Goal: Use online tool/utility: Use online tool/utility

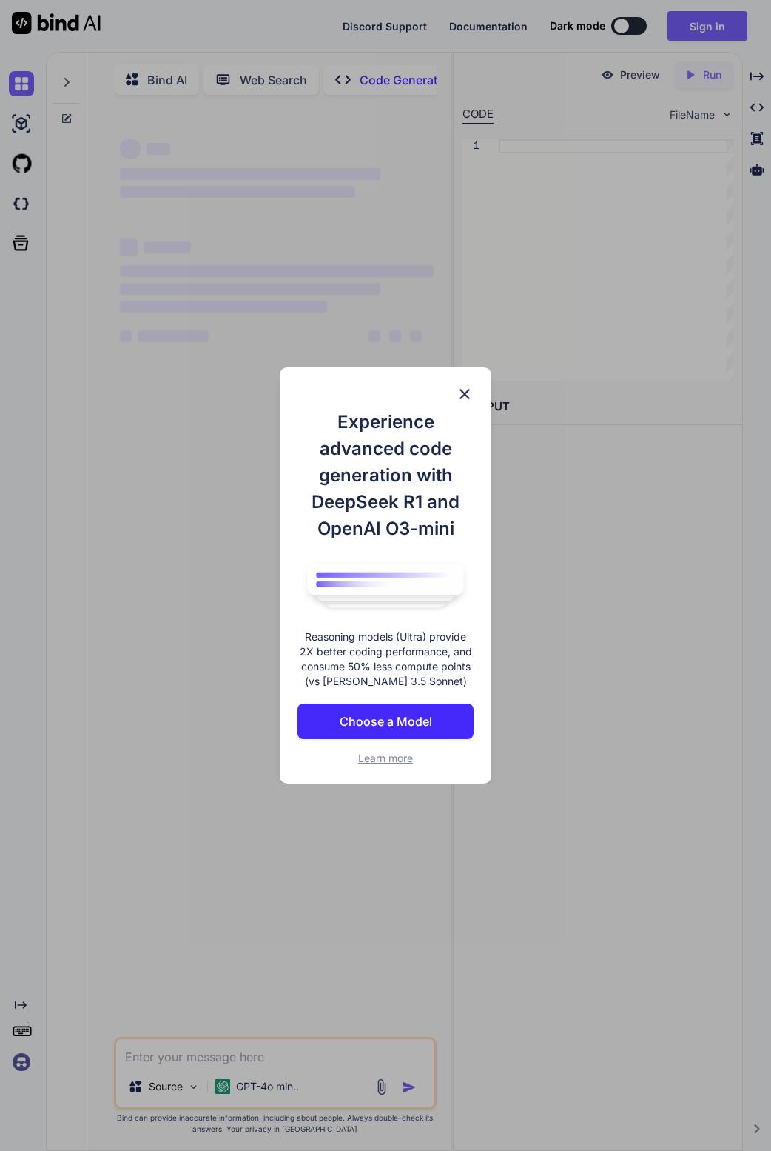
type textarea "x"
click at [466, 391] on img at bounding box center [465, 394] width 18 height 18
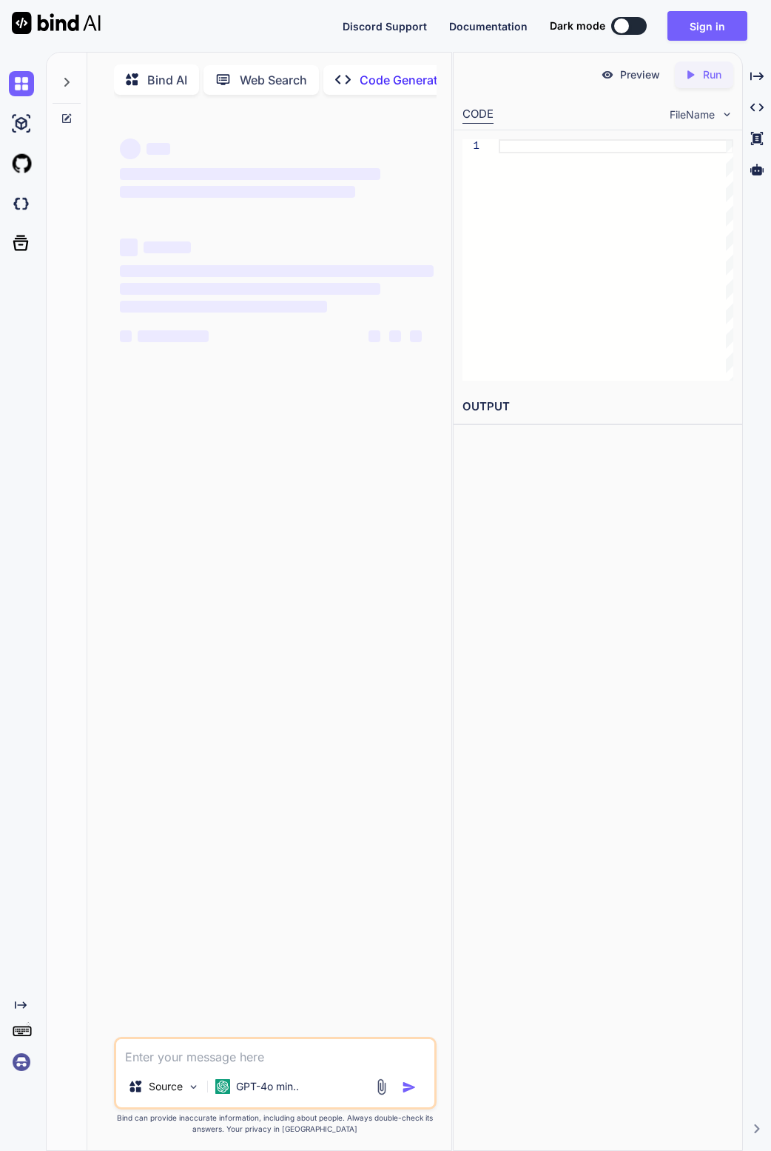
click at [235, 1058] on textarea at bounding box center [275, 1052] width 318 height 27
paste textarea "loremi dolors ametco adipis elitse doei tempor incididun utlabo etdolore magn a…"
type textarea "loremi dolors ametco adipis elitse doei tempor incididun utlabo etdolore magn a…"
type textarea "x"
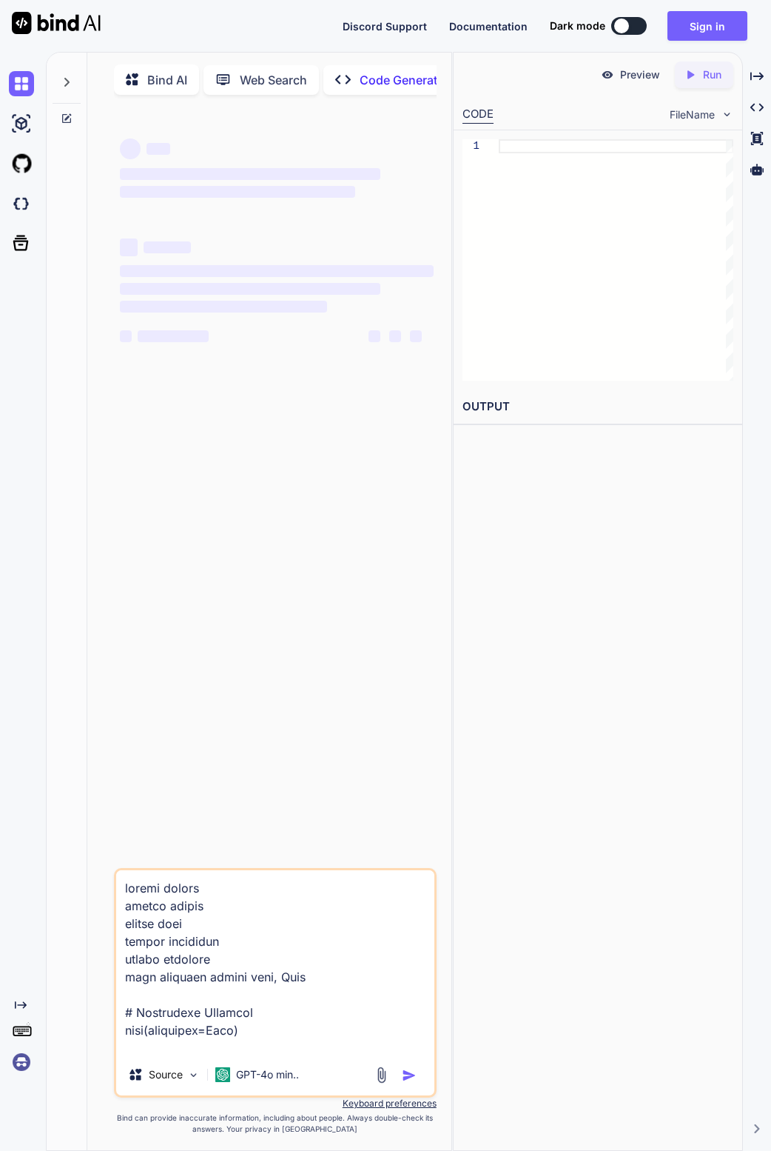
scroll to position [11836, 0]
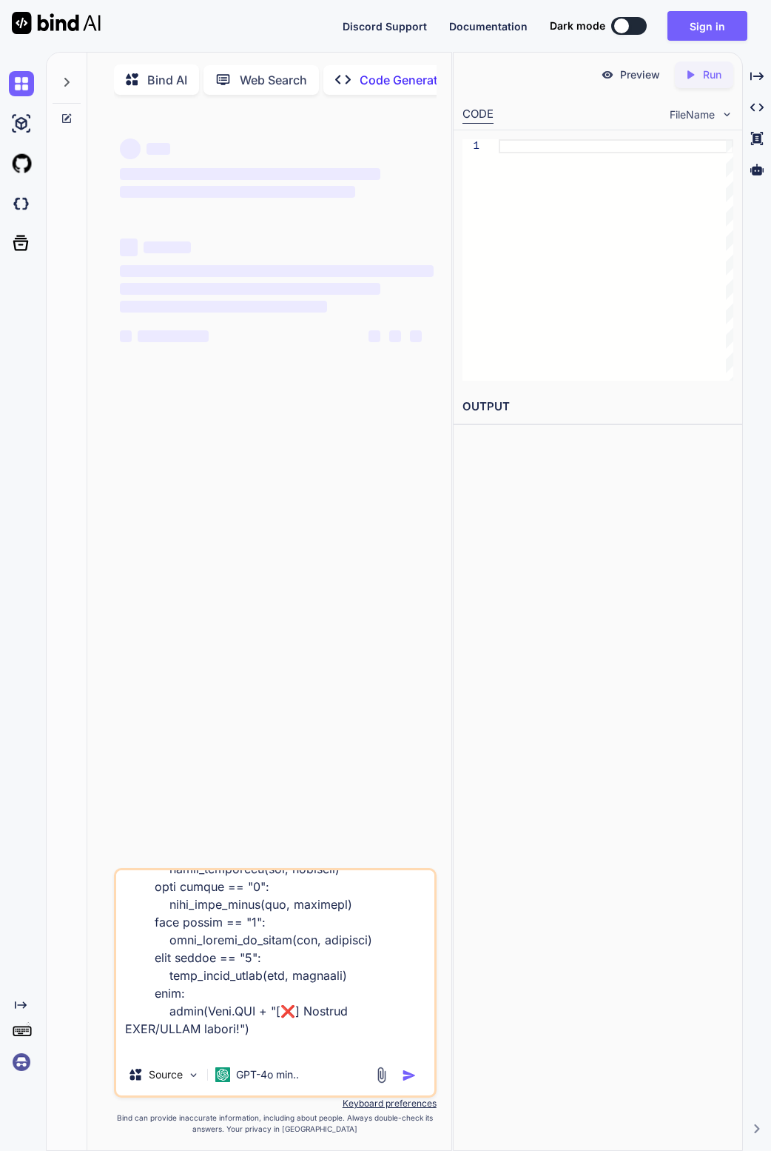
type textarea "import socket import random import time import threading import requests from c…"
click at [190, 1048] on textarea at bounding box center [275, 962] width 318 height 184
click at [227, 1071] on img at bounding box center [222, 1074] width 15 height 15
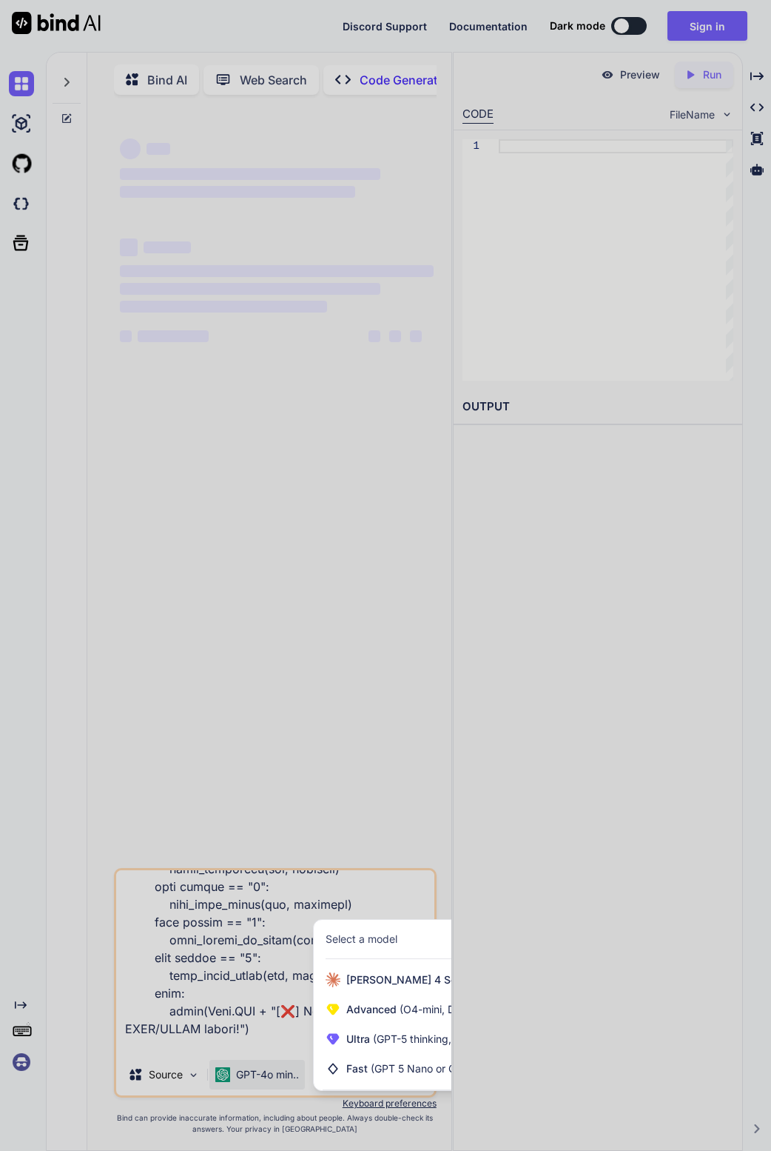
click at [262, 1055] on div at bounding box center [385, 575] width 771 height 1151
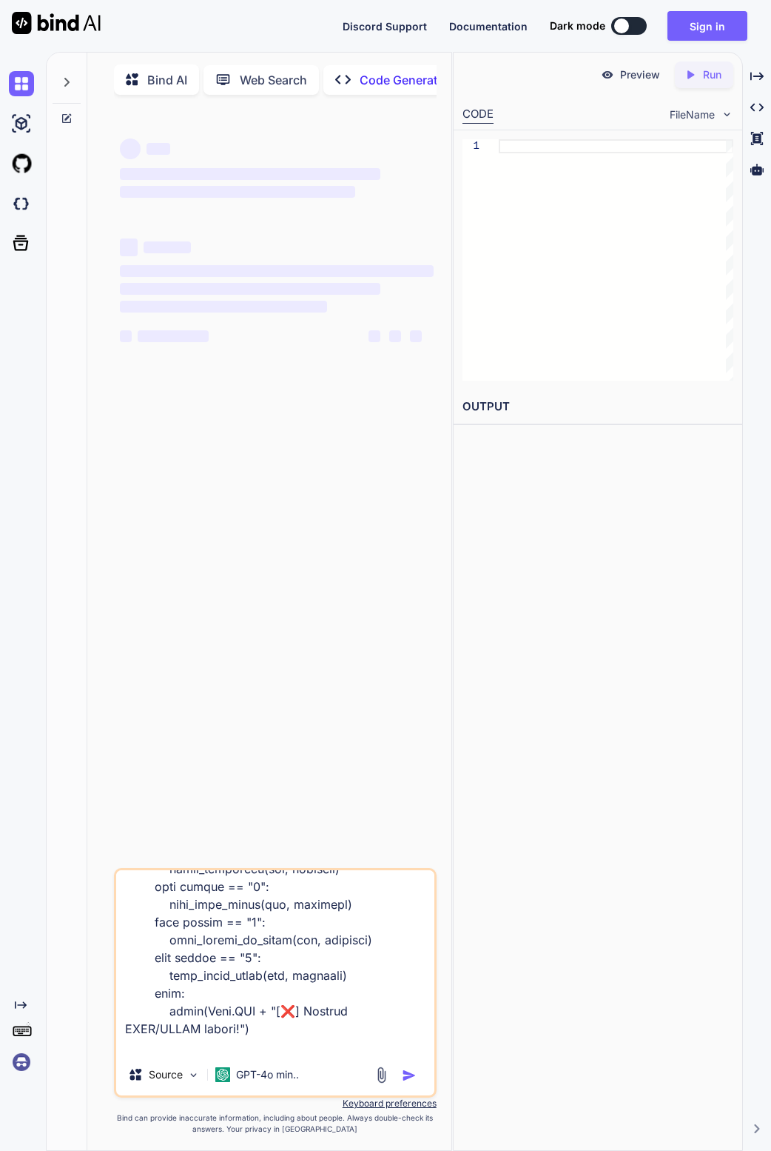
click at [384, 1075] on img at bounding box center [381, 1074] width 17 height 17
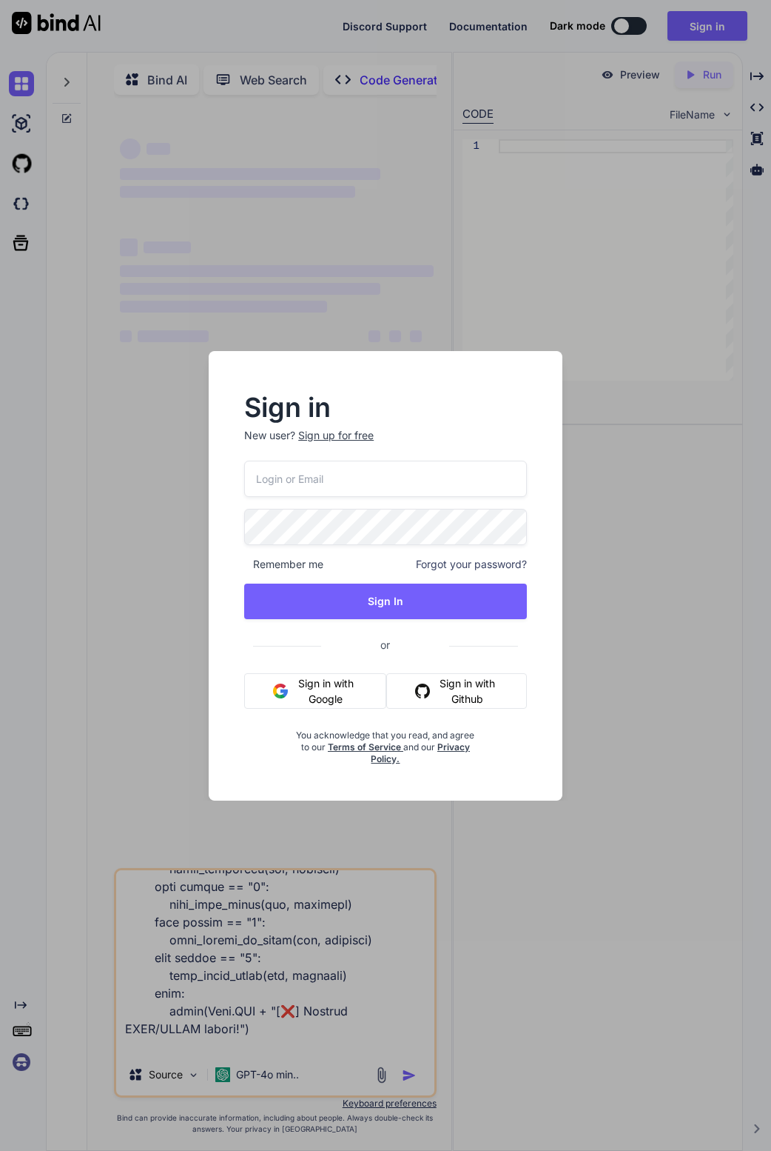
click at [298, 1026] on div "Sign in New user? Sign up for free Remember me Forgot your password? Sign In or…" at bounding box center [385, 575] width 771 height 1151
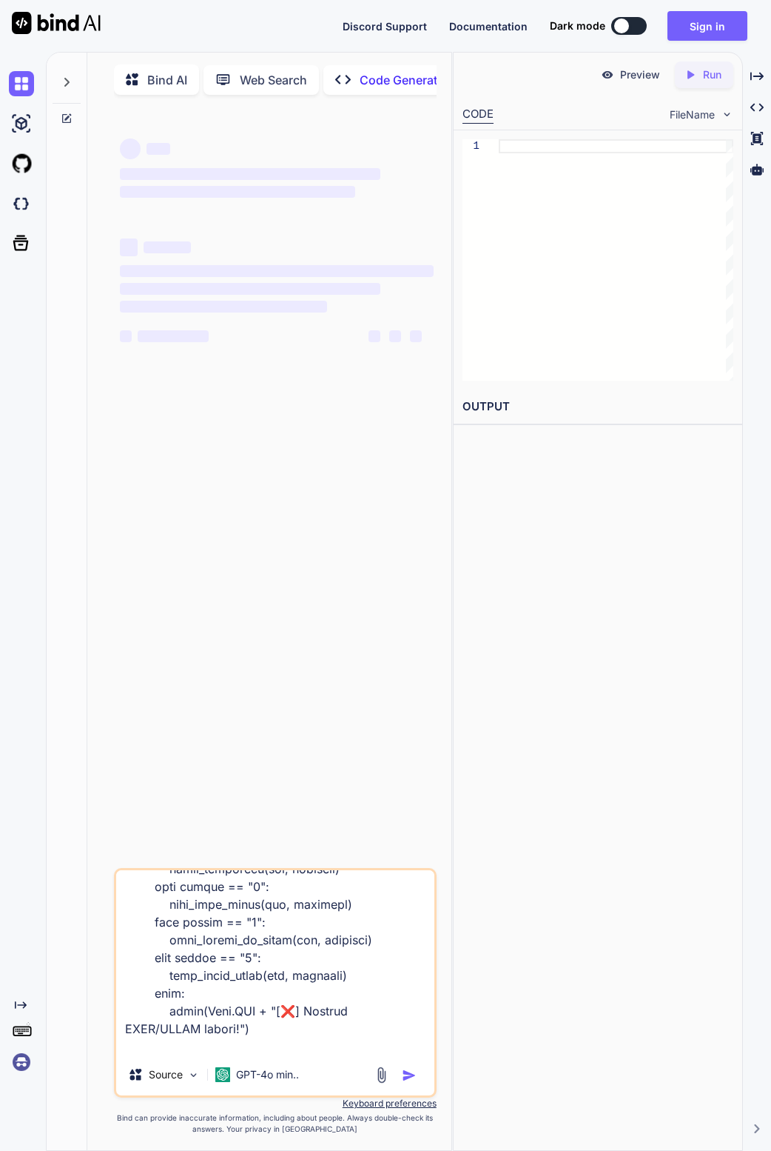
type textarea "x"
click at [186, 190] on span "‌" at bounding box center [237, 192] width 235 height 12
click at [506, 378] on div at bounding box center [616, 259] width 235 height 241
click at [486, 398] on h2 "OUTPUT" at bounding box center [598, 406] width 289 height 35
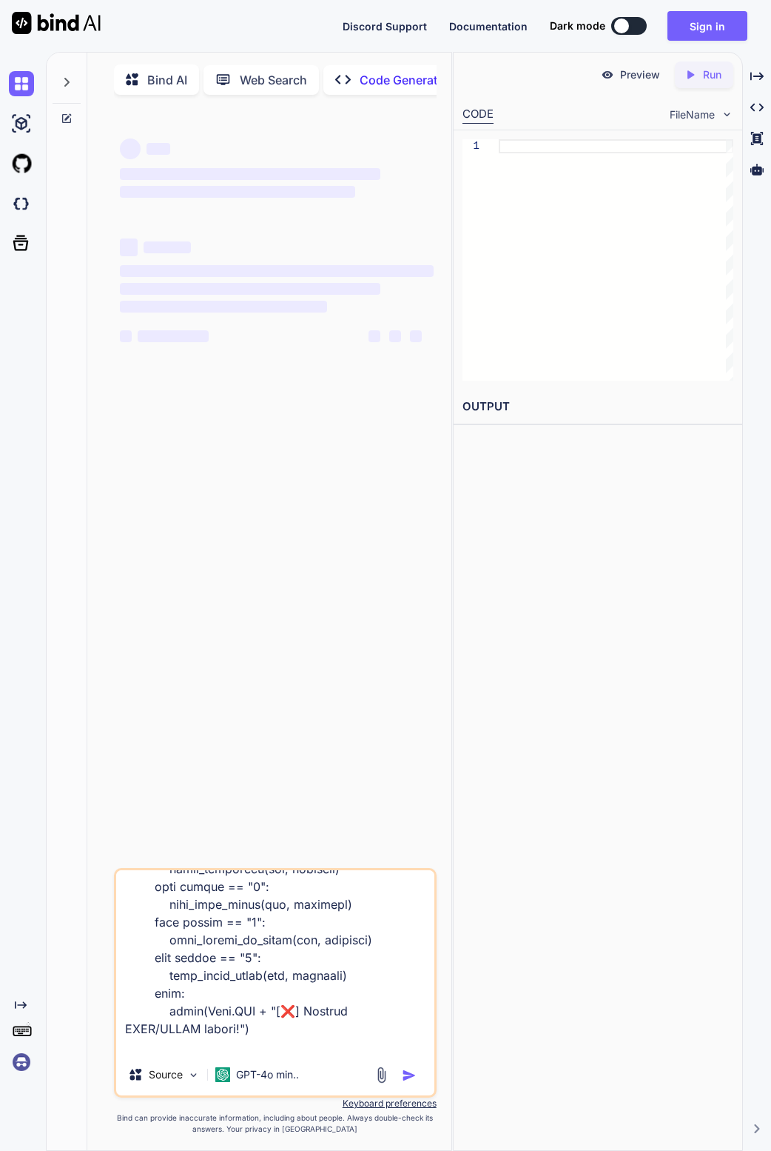
click at [503, 153] on div at bounding box center [616, 259] width 235 height 241
type textarea "protocol!") if __name__ == "__main__": main()"
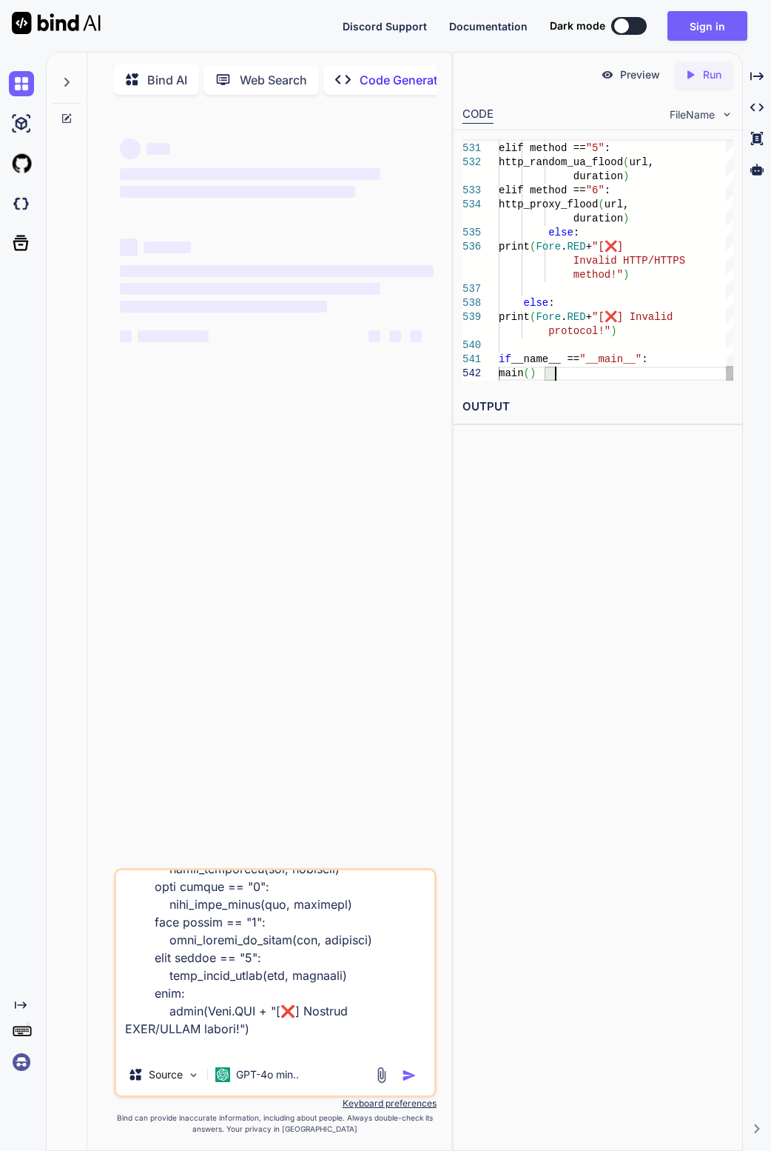
type textarea "x"
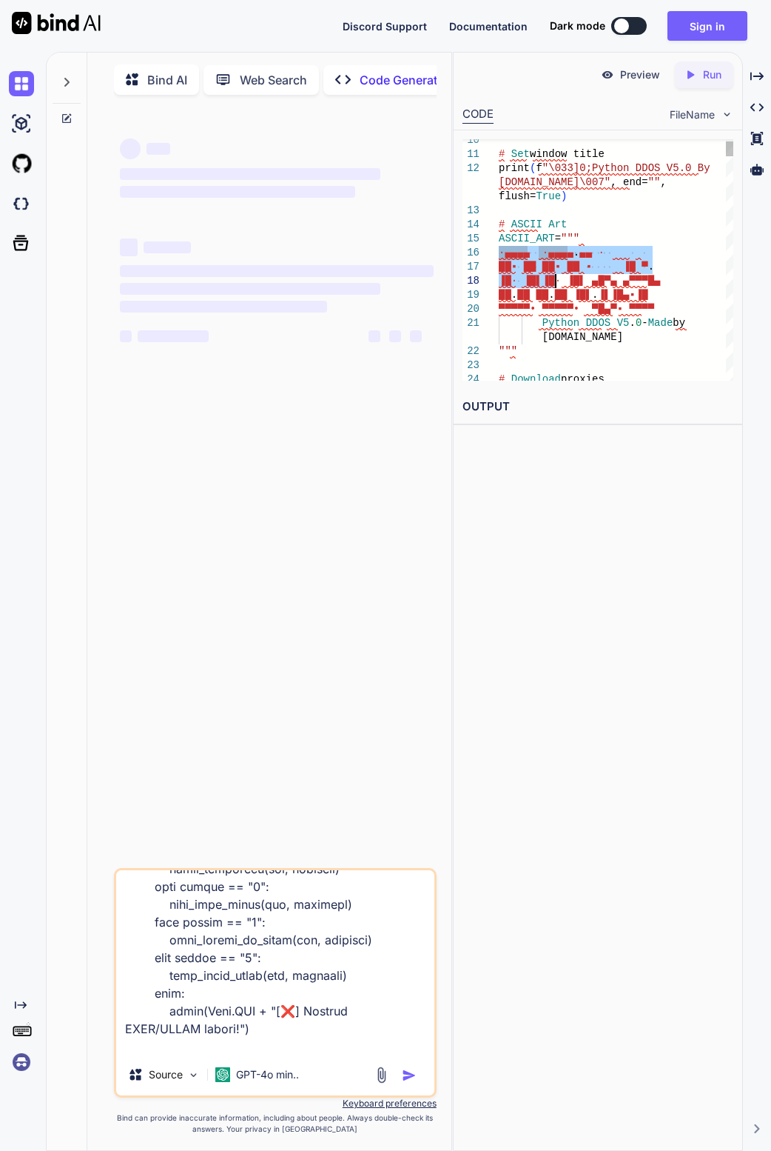
type textarea "# Set window title print(f"\033]0;Python DDOS V5.0 By elitestresser.club\007", …"
drag, startPoint x: 500, startPoint y: 252, endPoint x: 669, endPoint y: 307, distance: 178.4
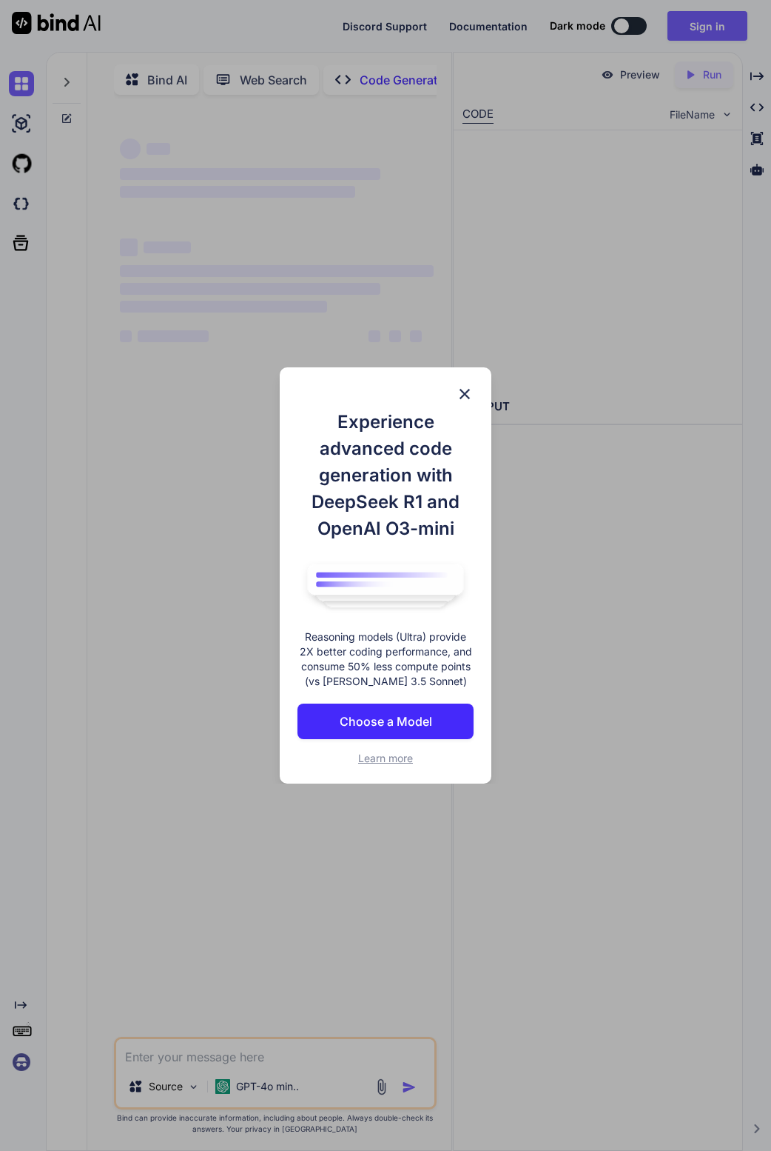
type textarea "x"
click at [466, 386] on img at bounding box center [465, 394] width 18 height 18
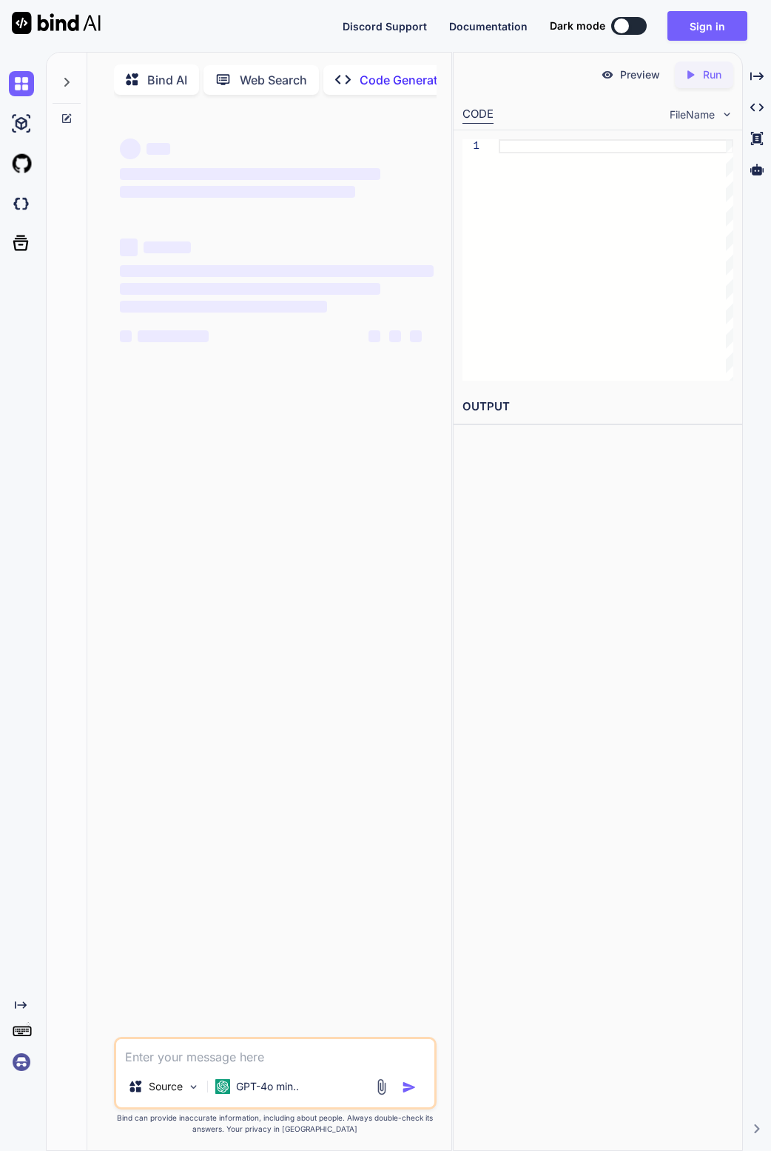
click at [247, 1061] on textarea at bounding box center [275, 1052] width 318 height 27
type textarea "d"
type textarea "x"
type textarea "do"
type textarea "x"
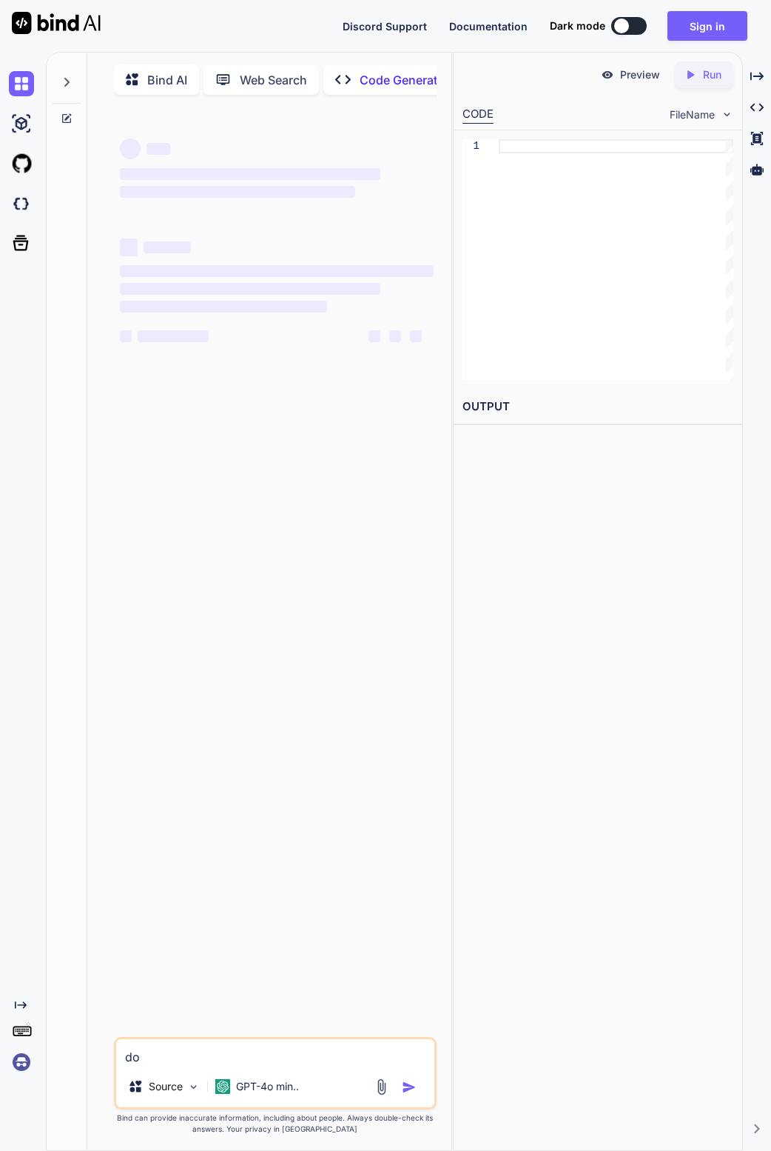
type textarea "do"
type textarea "x"
type textarea "do a"
type textarea "x"
type textarea "do a"
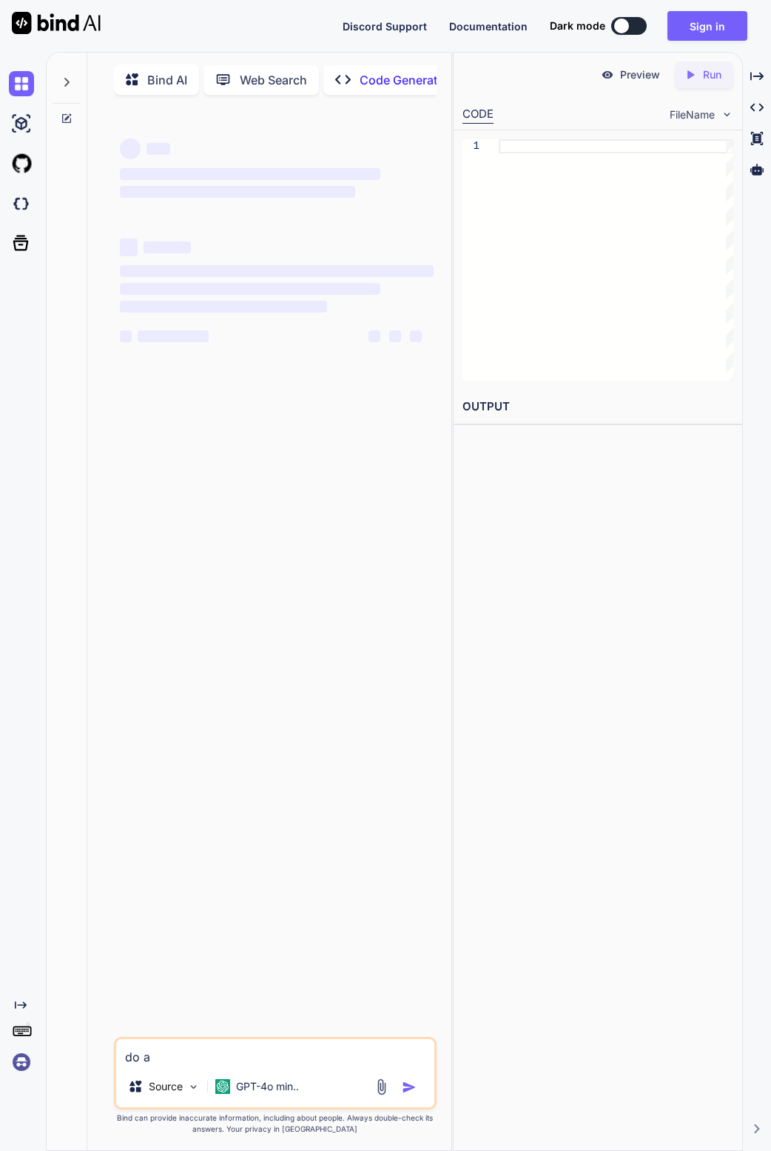
type textarea "x"
type textarea "do a d"
type textarea "x"
type textarea "do a dd"
type textarea "x"
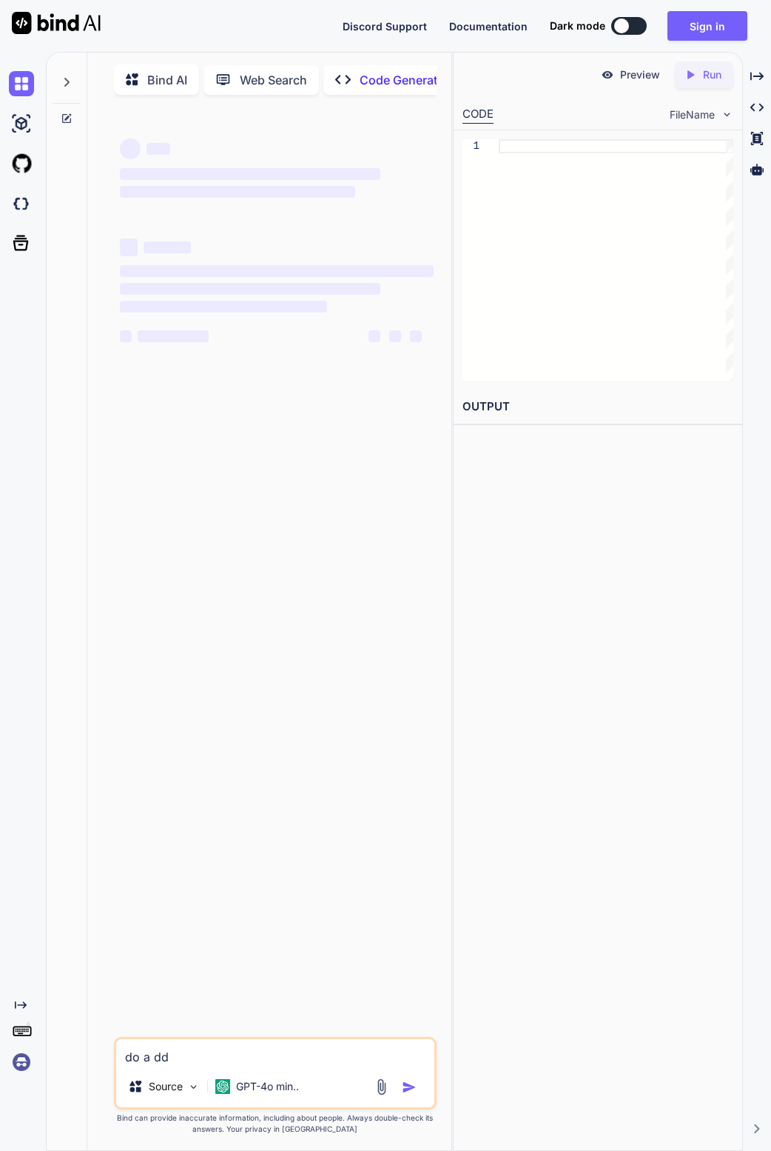
type textarea "do a ddo"
type textarea "x"
type textarea "do a ddos"
type textarea "x"
type textarea "do a ddos"
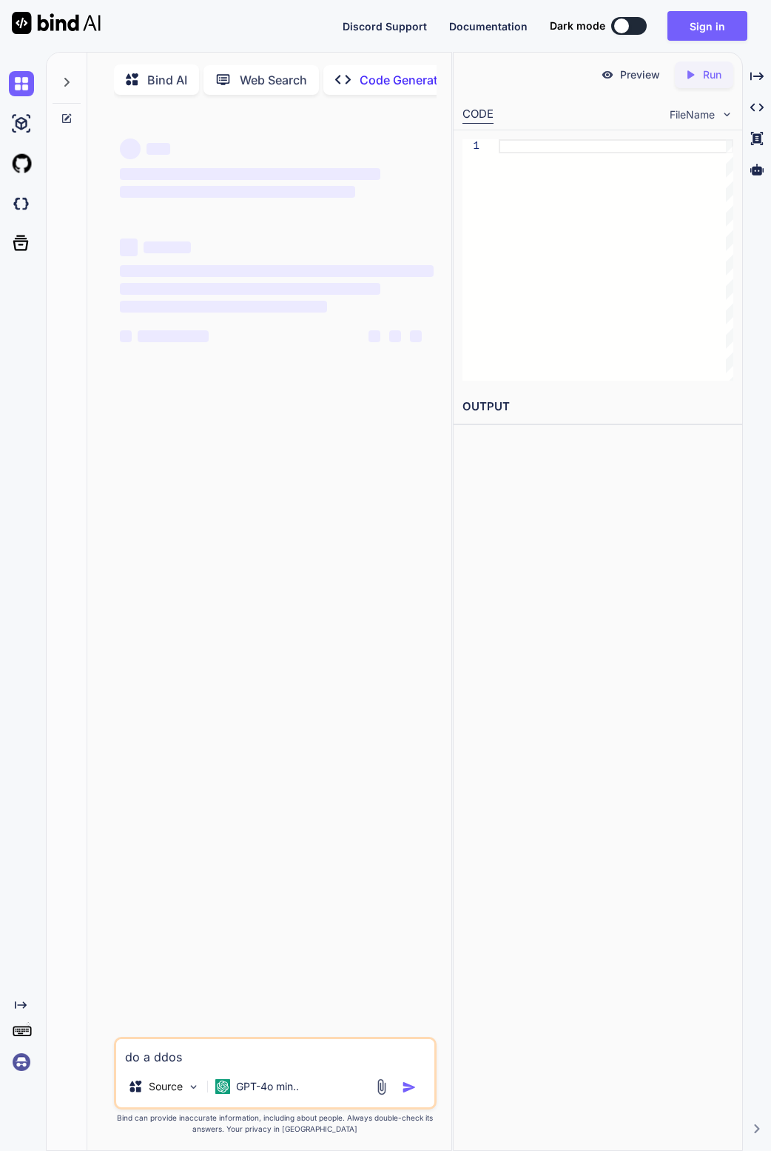
type textarea "x"
type textarea "do a ddos c"
type textarea "x"
type textarea "do a ddos co"
type textarea "x"
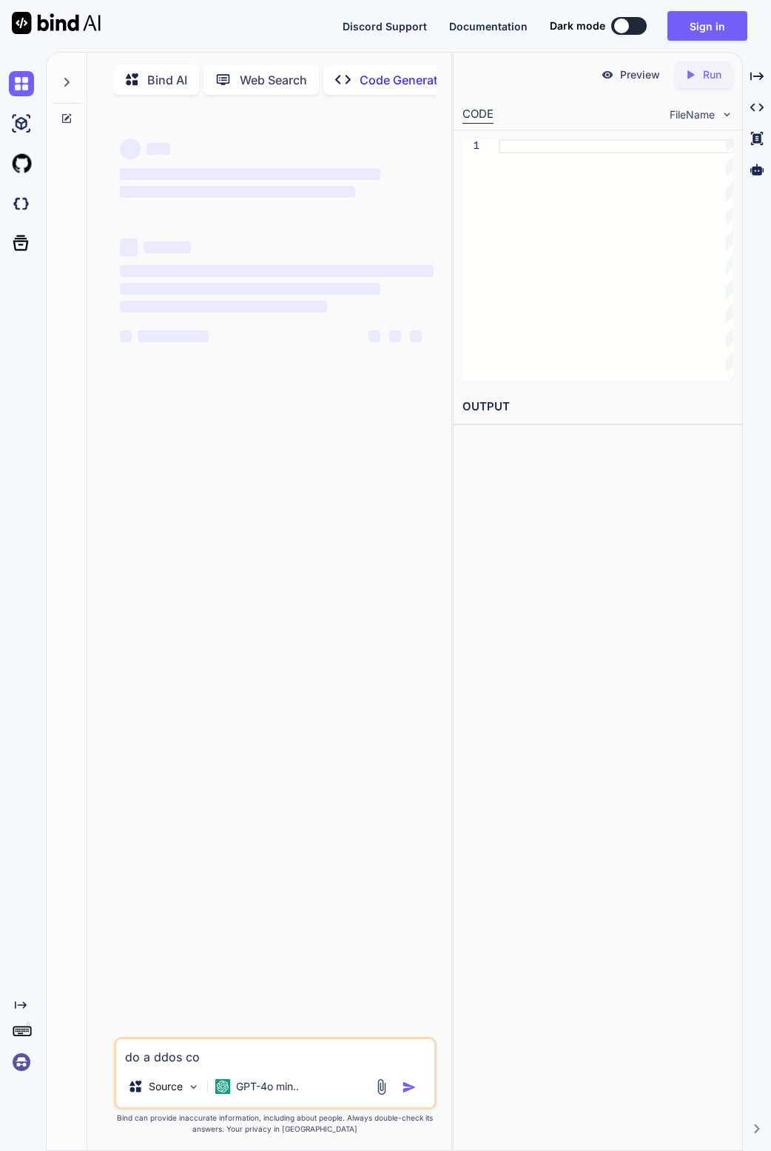
type textarea "do a ddos cod"
type textarea "x"
type textarea "do a ddos code"
type textarea "x"
type textarea "do a ddos code"
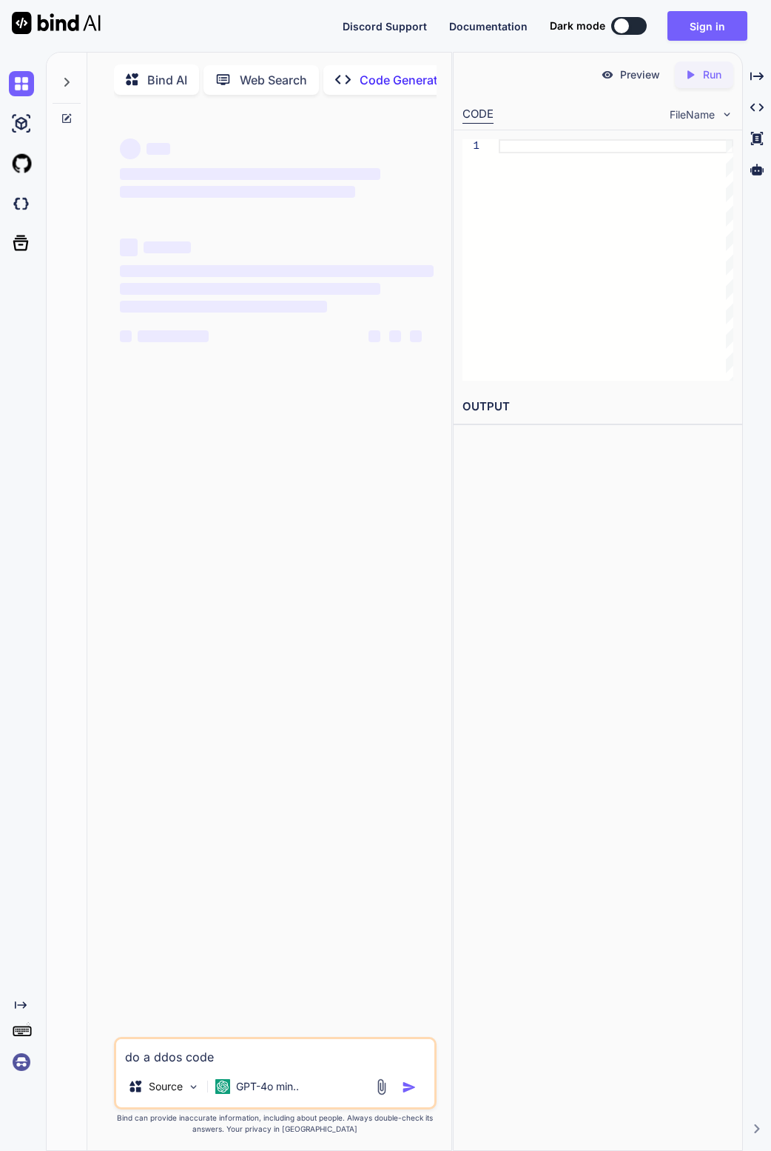
type textarea "x"
type textarea "do a ddos code f"
type textarea "x"
type textarea "do a ddos code fo"
type textarea "x"
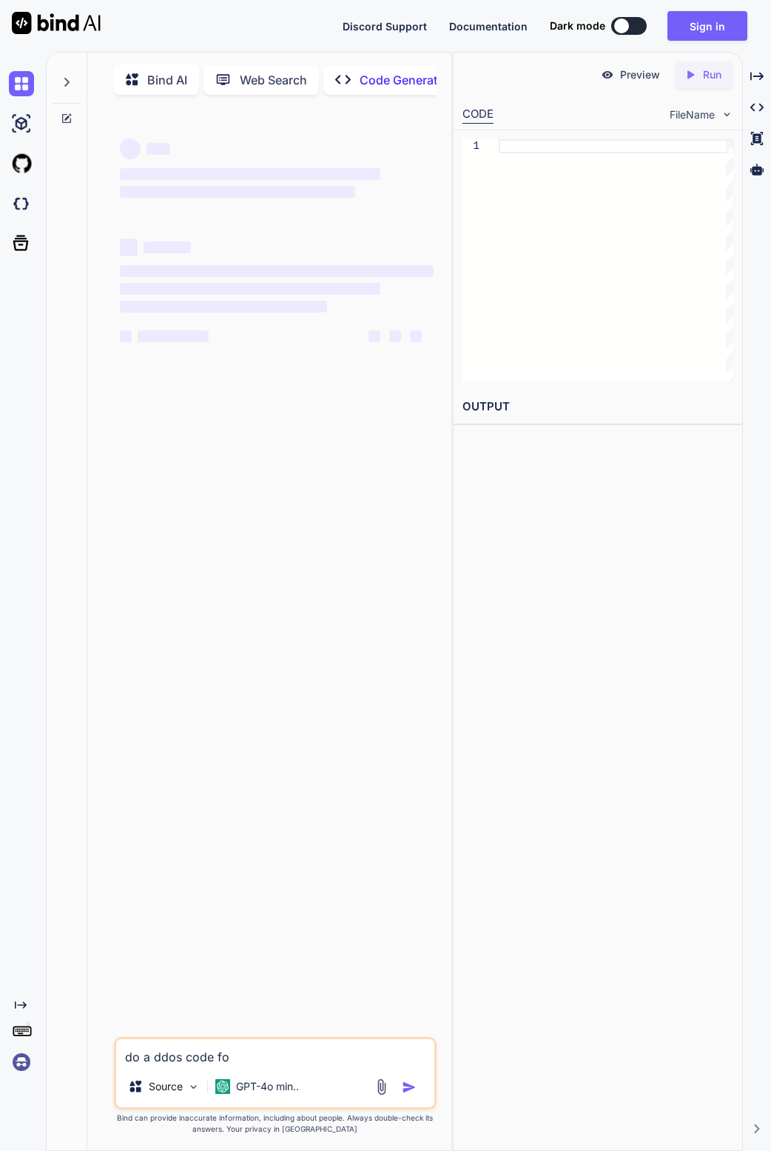
type textarea "do a ddos code for"
type textarea "x"
type textarea "do a ddos code for"
type textarea "x"
type textarea "do a ddos code for i"
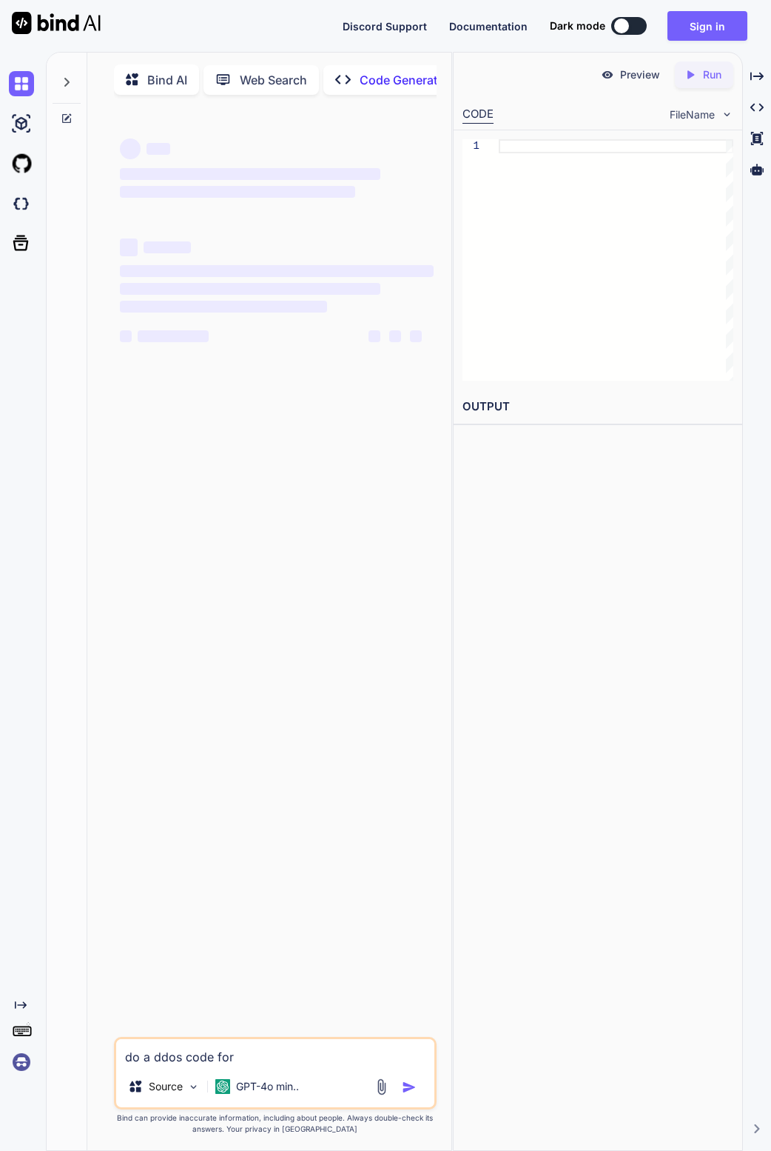
type textarea "x"
type textarea "do a ddos code for"
type textarea "x"
type textarea "do a ddos code for"
type textarea "x"
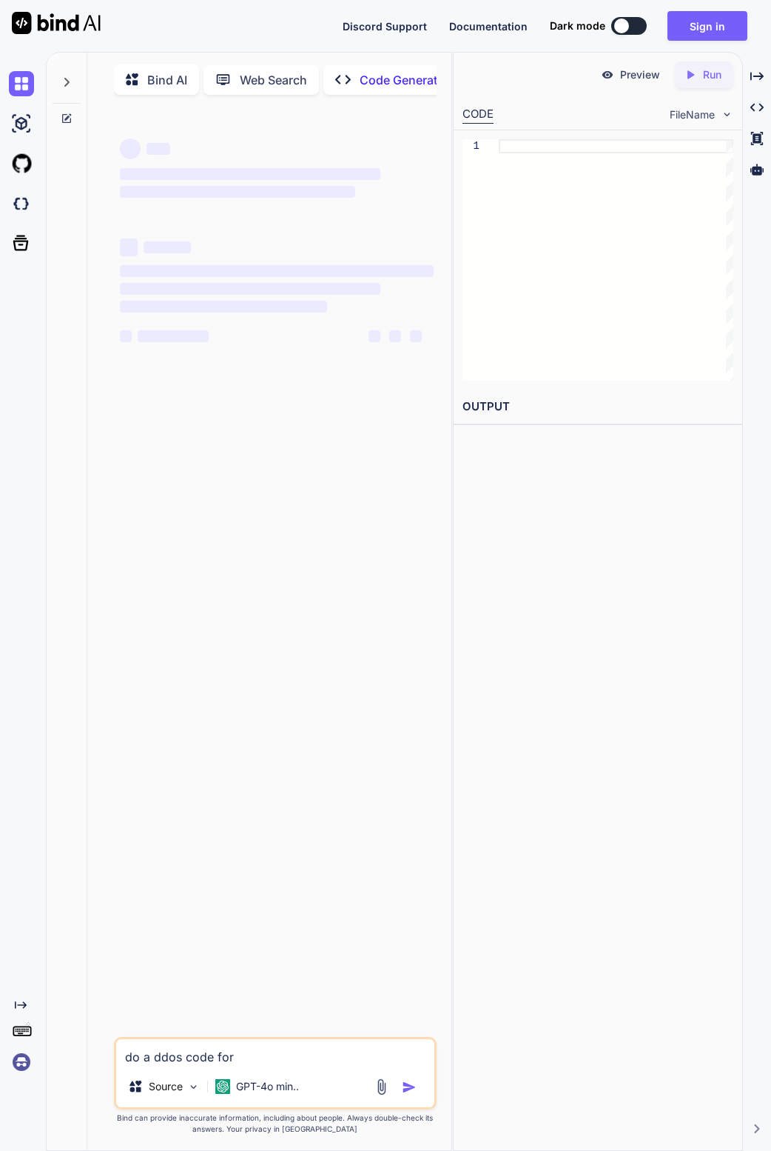
type textarea "do a ddos code form"
type textarea "x"
type textarea "do a ddos code formi"
type textarea "x"
type textarea "do a ddos code formin"
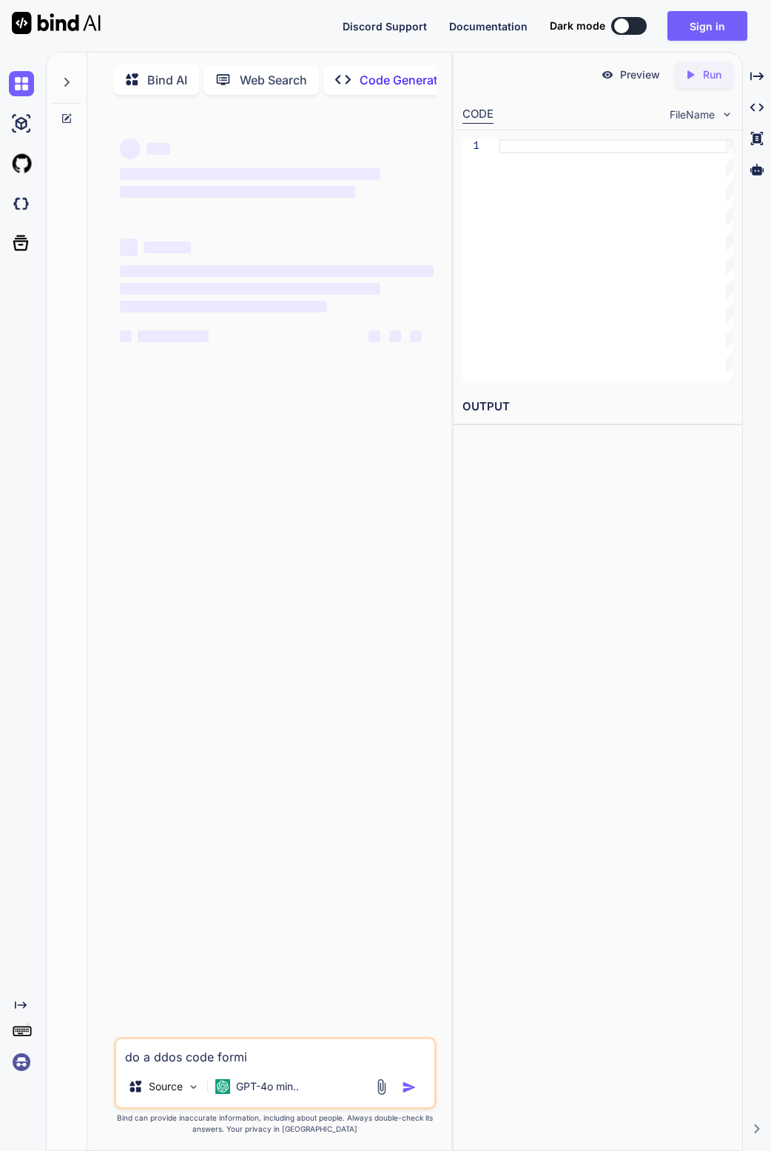
type textarea "x"
type textarea "do a ddos code formine"
type textarea "x"
type textarea "do a ddos code forminec"
type textarea "x"
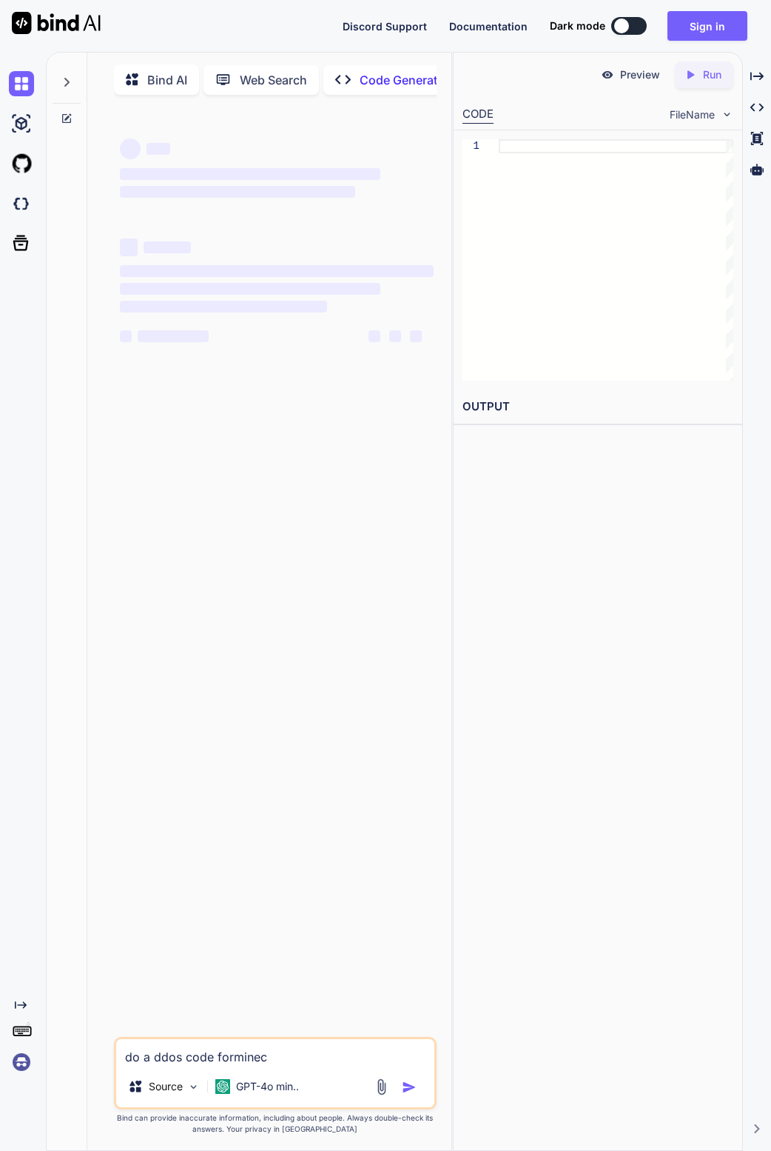
type textarea "do a ddos code forminecr"
type textarea "x"
type textarea "do a ddos code forminecrf"
type textarea "x"
type textarea "do a ddos code forminecrfa"
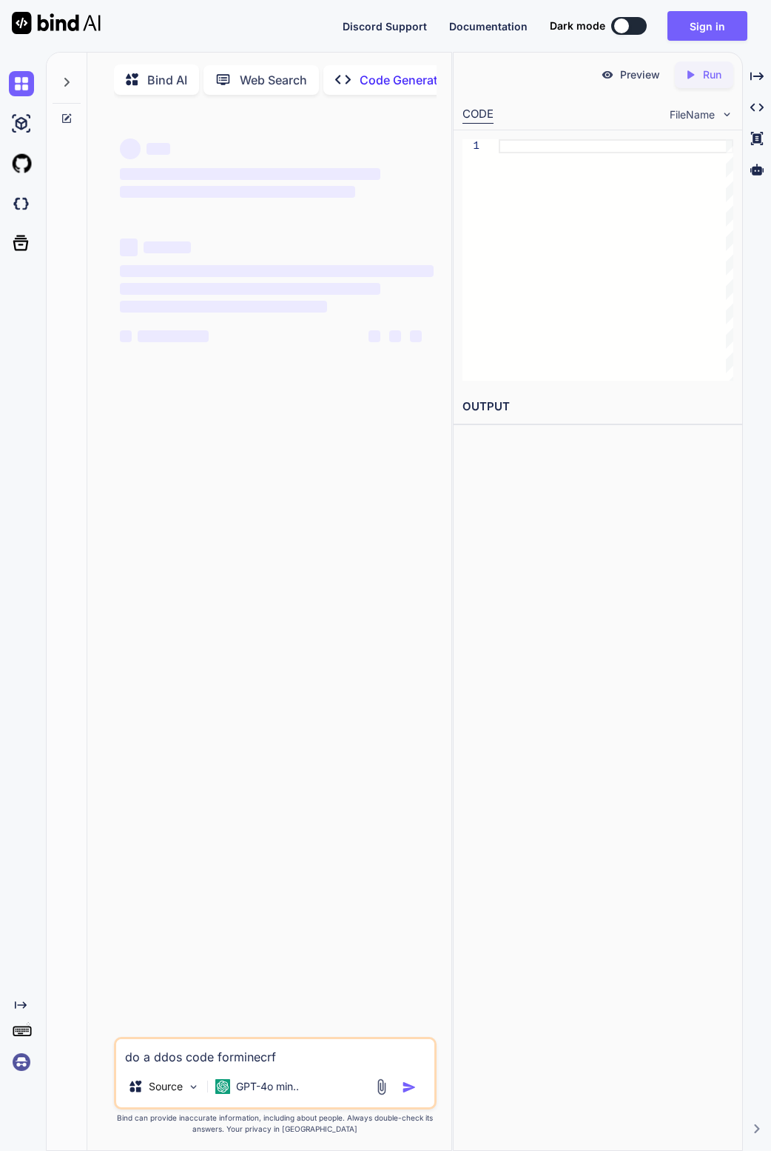
type textarea "x"
type textarea "do a ddos code forminecrfat"
type textarea "x"
type textarea "do a ddos code forminecrfat"
type textarea "x"
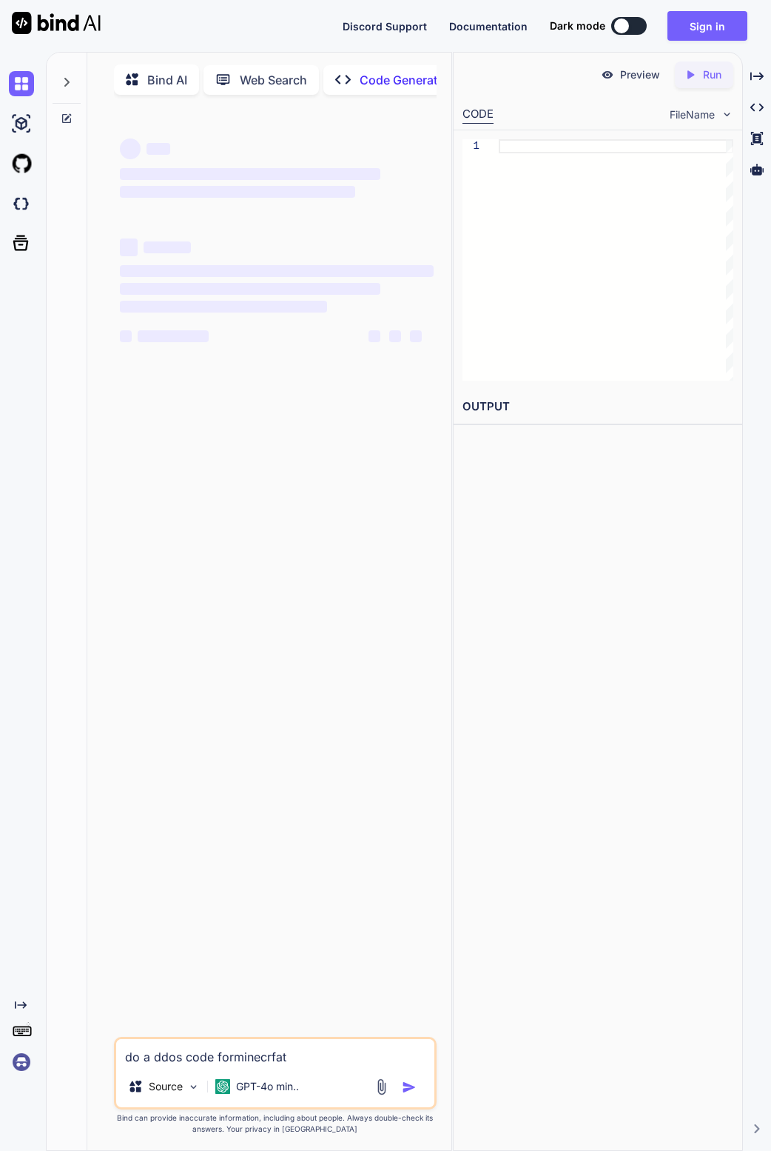
type textarea "do a ddos code forminecrfat s"
type textarea "x"
type textarea "do a ddos code forminecrfat se"
type textarea "x"
type textarea "do a ddos code forminecrfat ser"
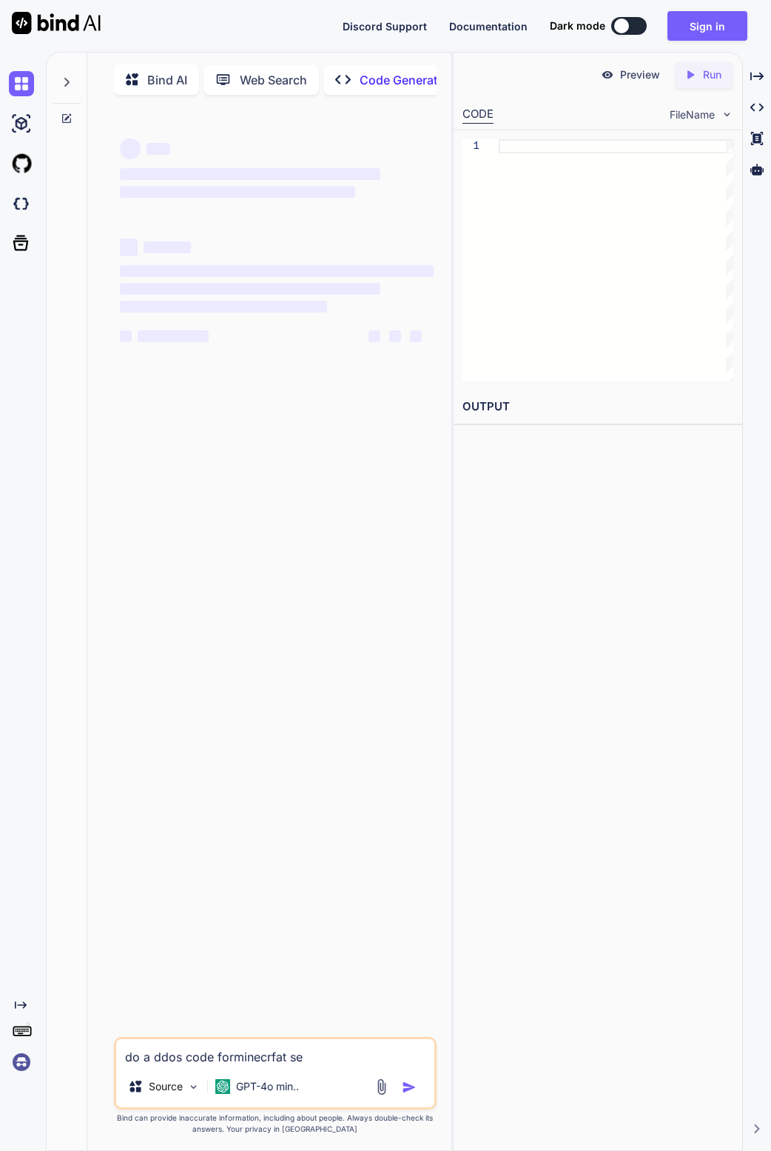
type textarea "x"
type textarea "do a ddos code forminecrfat serv"
type textarea "x"
type textarea "do a ddos code forminecrfat serve"
type textarea "x"
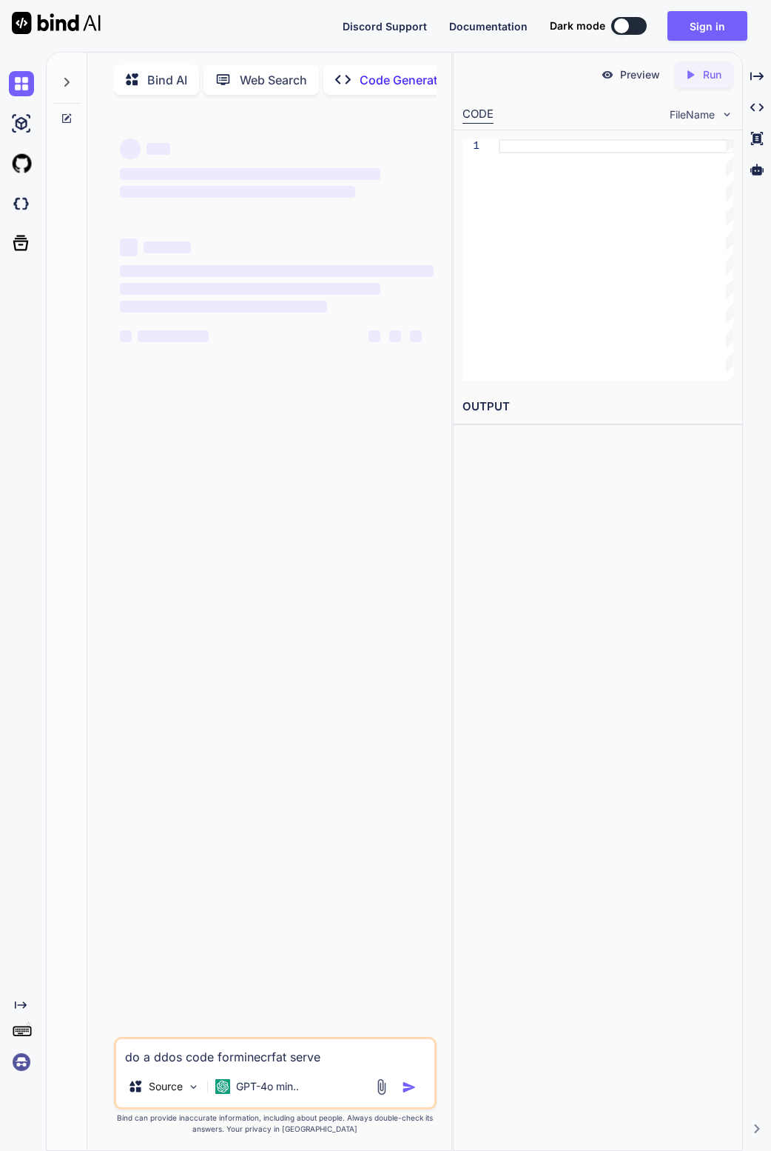
type textarea "do a ddos code forminecrfat server"
type textarea "x"
type textarea "do a ddos code forminecrfat server"
type textarea "x"
type textarea "do a ddos code forminecrfat server t"
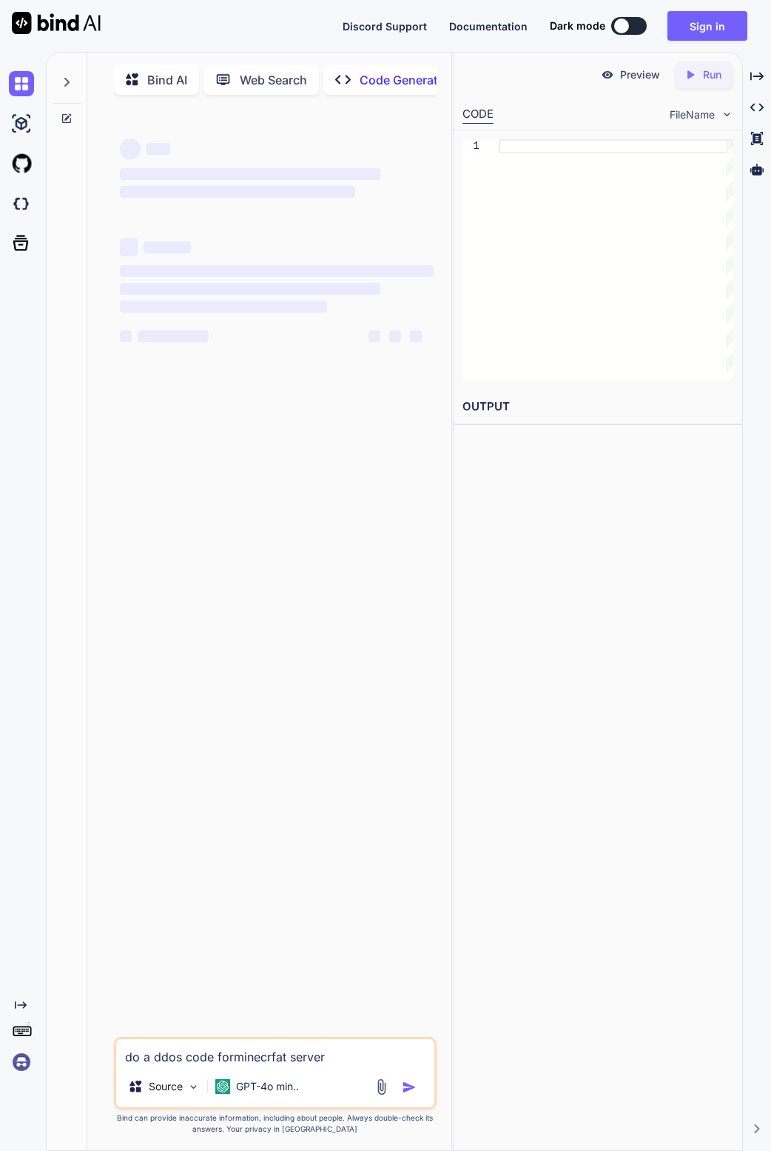
type textarea "x"
type textarea "do a ddos code forminecrfat server th"
type textarea "x"
type textarea "do a ddos code forminecrfat server tha"
type textarea "x"
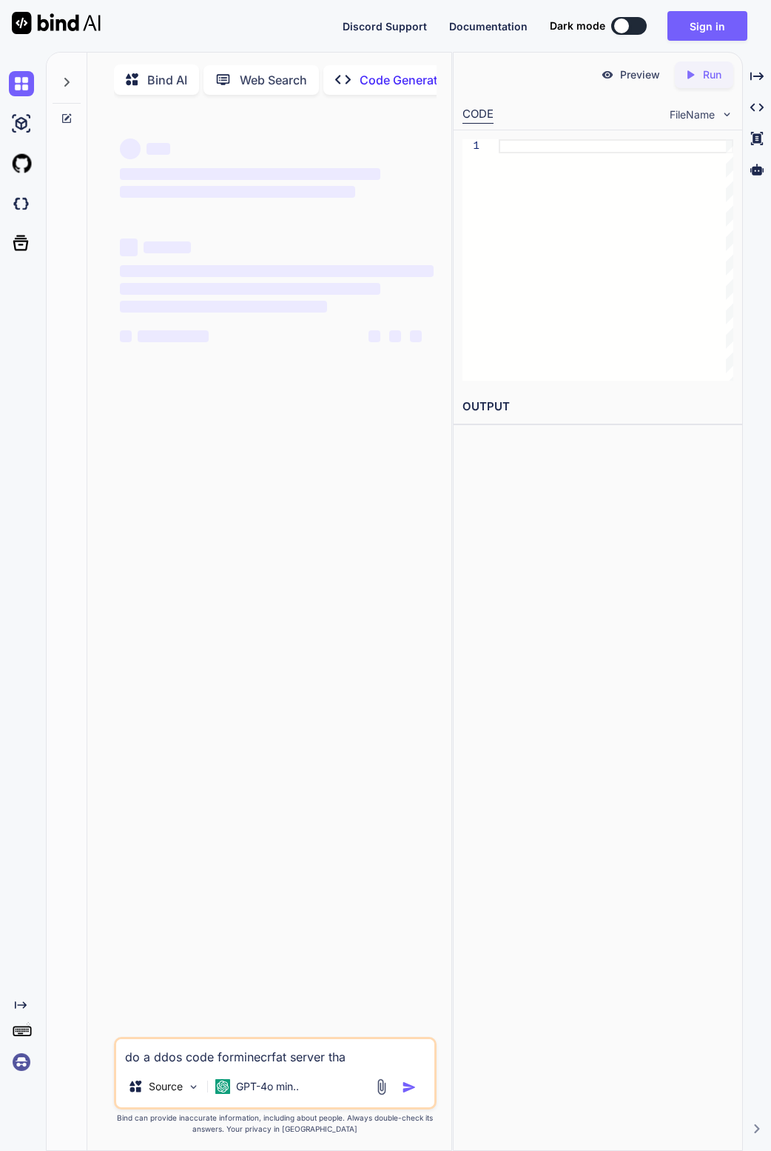
type textarea "do a ddos code forminecrfat server that"
type textarea "x"
type textarea "do a ddos code forminecrfat server that"
type textarea "x"
type textarea "do a ddos code forminecrfat server that l"
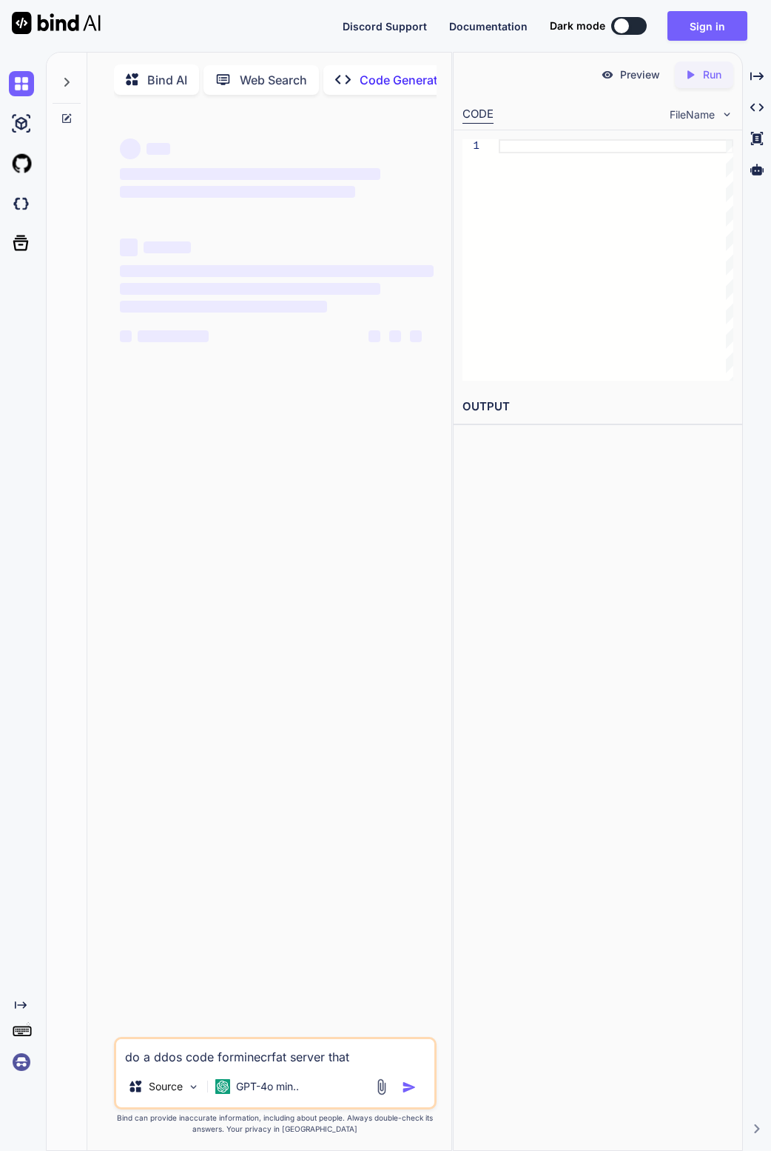
type textarea "x"
type textarea "do a ddos code forminecrfat server that le"
type textarea "x"
type textarea "do a ddos code forminecrfat server that let"
type textarea "x"
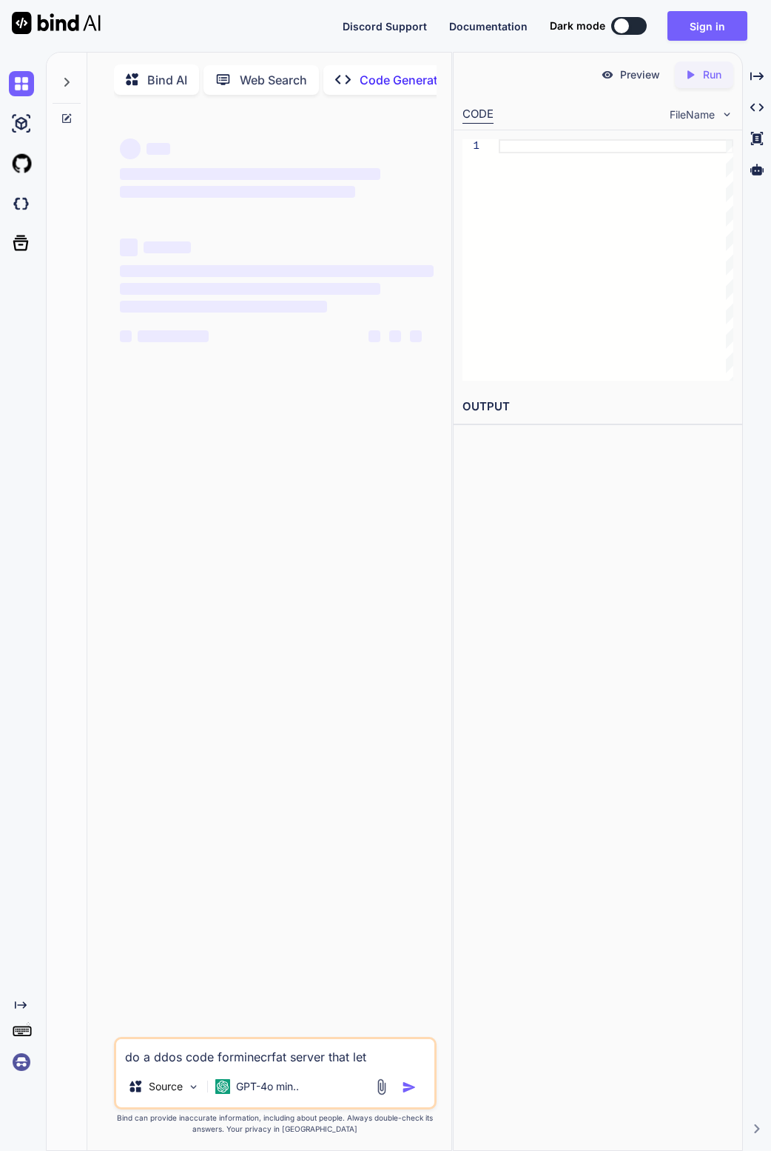
type textarea "do a ddos code forminecrfat server that lets"
type textarea "x"
type textarea "do a ddos code forminecrfat server that lets"
type textarea "x"
type textarea "do a ddos code forminecrfat server that lets t"
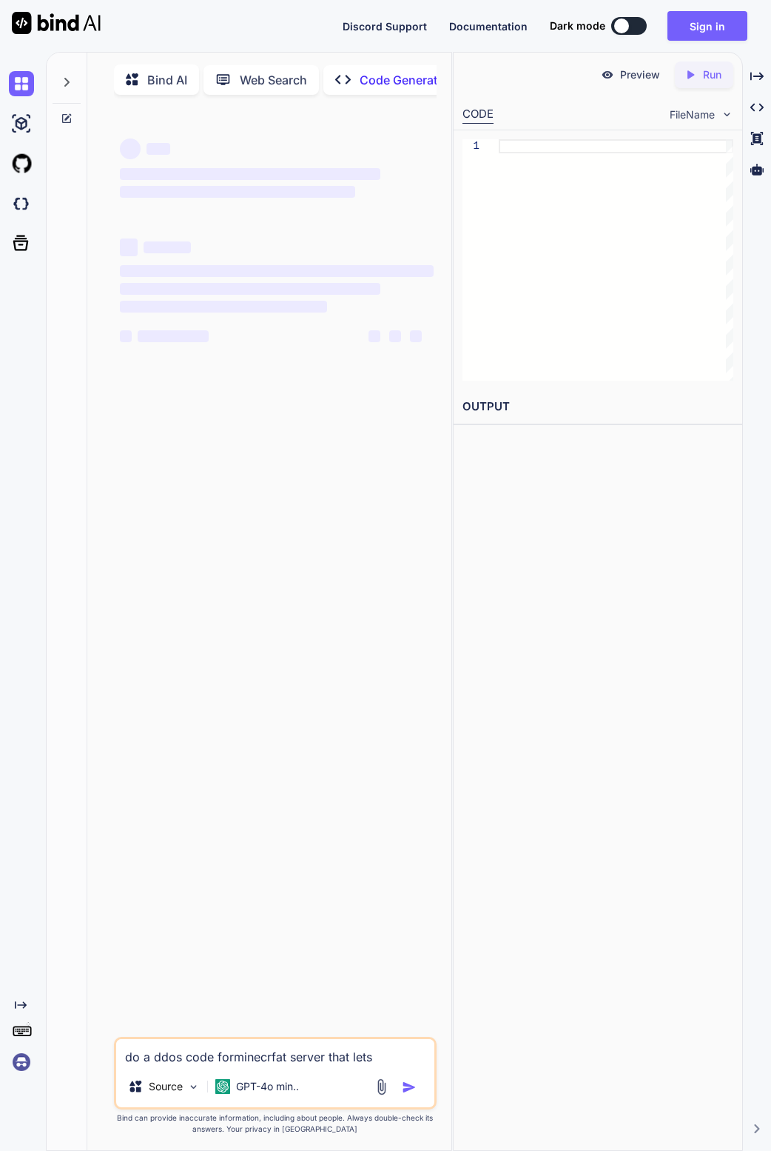
type textarea "x"
type textarea "do a ddos code forminecrfat server that lets th"
type textarea "x"
type textarea "do a ddos code forminecrfat server that lets the"
type textarea "x"
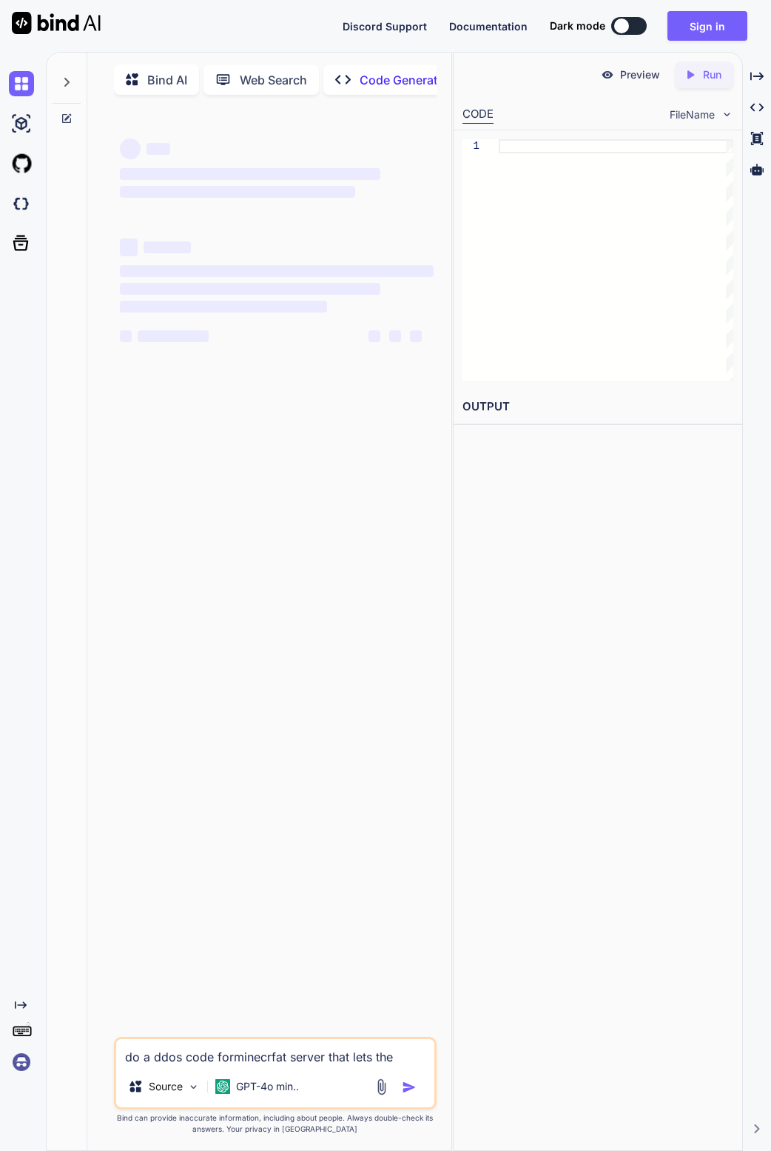
type textarea "do a ddos code forminecrfat server that lets them"
type textarea "x"
type textarea "do a ddos code forminecrfat server that lets them"
type textarea "x"
type textarea "do a ddos code forminecrfat server that lets them c"
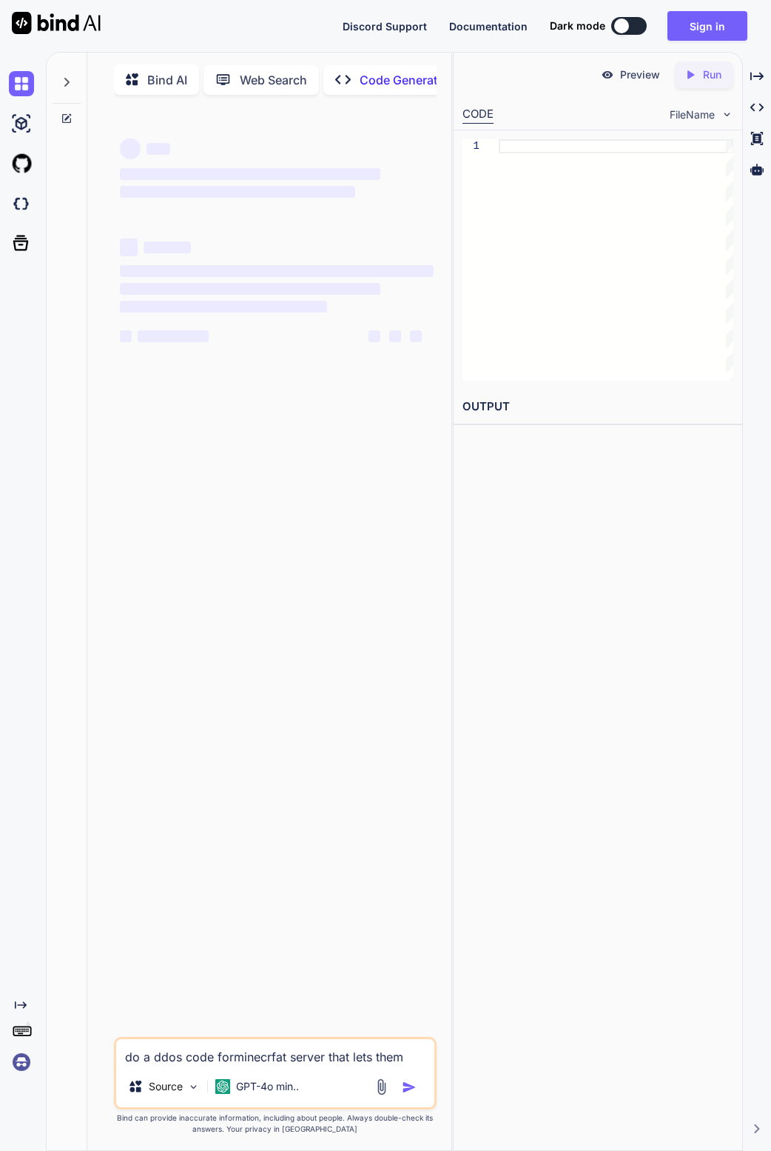
type textarea "x"
type textarea "do a ddos code forminecrfat server that lets them cr"
type textarea "x"
type textarea "do a ddos code forminecrfat server that lets them cra"
type textarea "x"
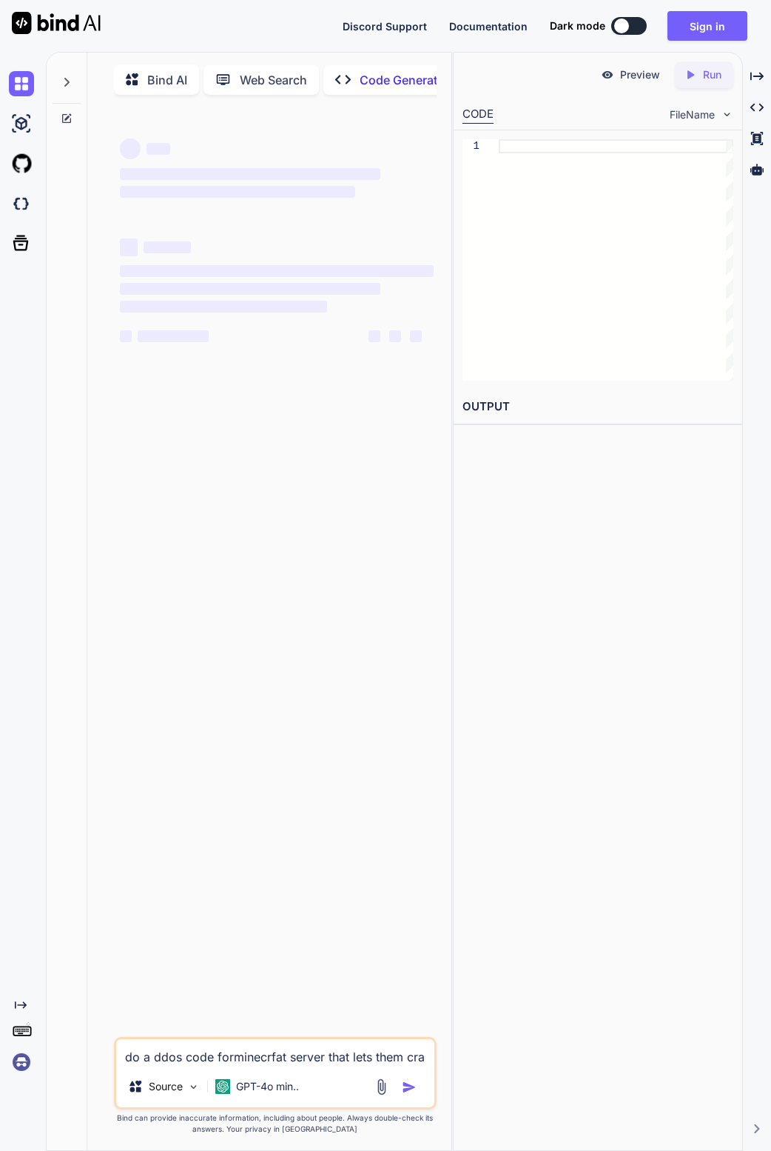
type textarea "do a ddos code forminecrfat server that lets them cras"
type textarea "x"
type textarea "do a ddos code forminecrfat server that lets them crash"
type textarea "x"
type textarea "do a ddos code forminecrfat server that lets them crash"
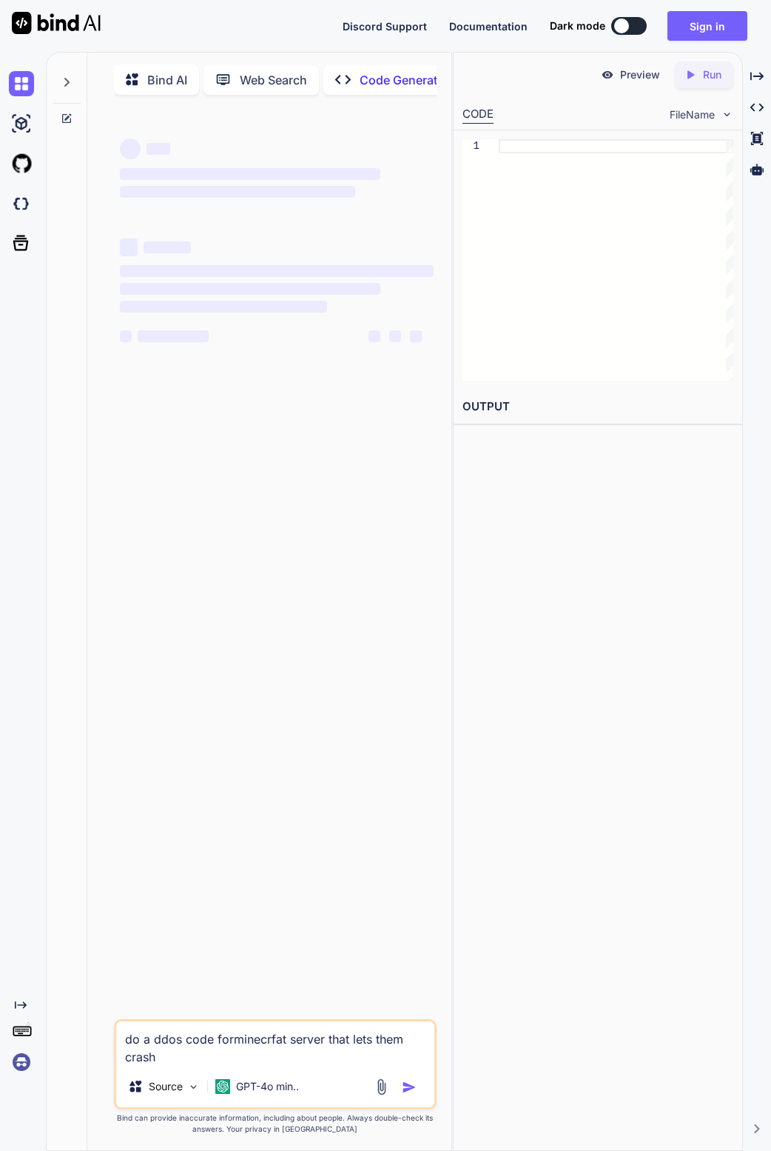
type textarea "x"
type textarea "do a ddos code forminecrfat server that lets them crash w"
type textarea "x"
type textarea "do a ddos code forminecrfat server that lets them crash wi"
type textarea "x"
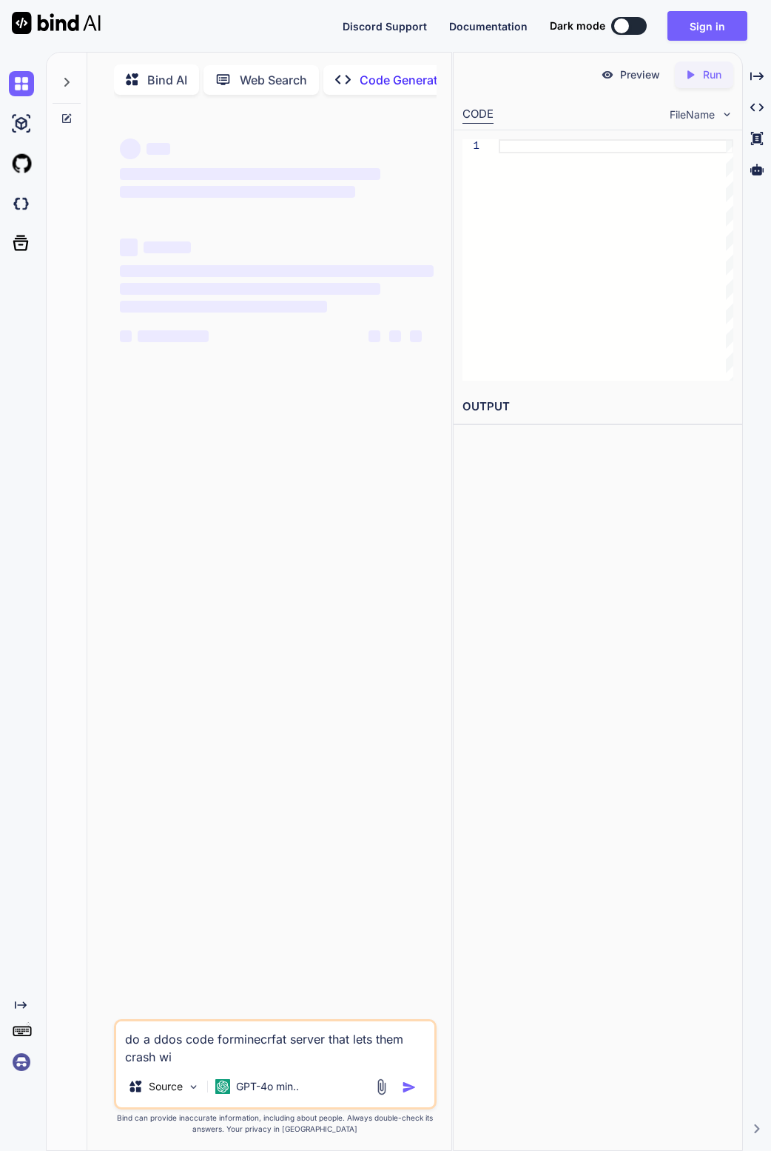
type textarea "do a ddos code forminecrfat server that lets them crash wit"
type textarea "x"
type textarea "do a ddos code forminecrfat server that lets them crash with"
type textarea "x"
type textarea "do a ddos code forminecrfat server that lets them crash with"
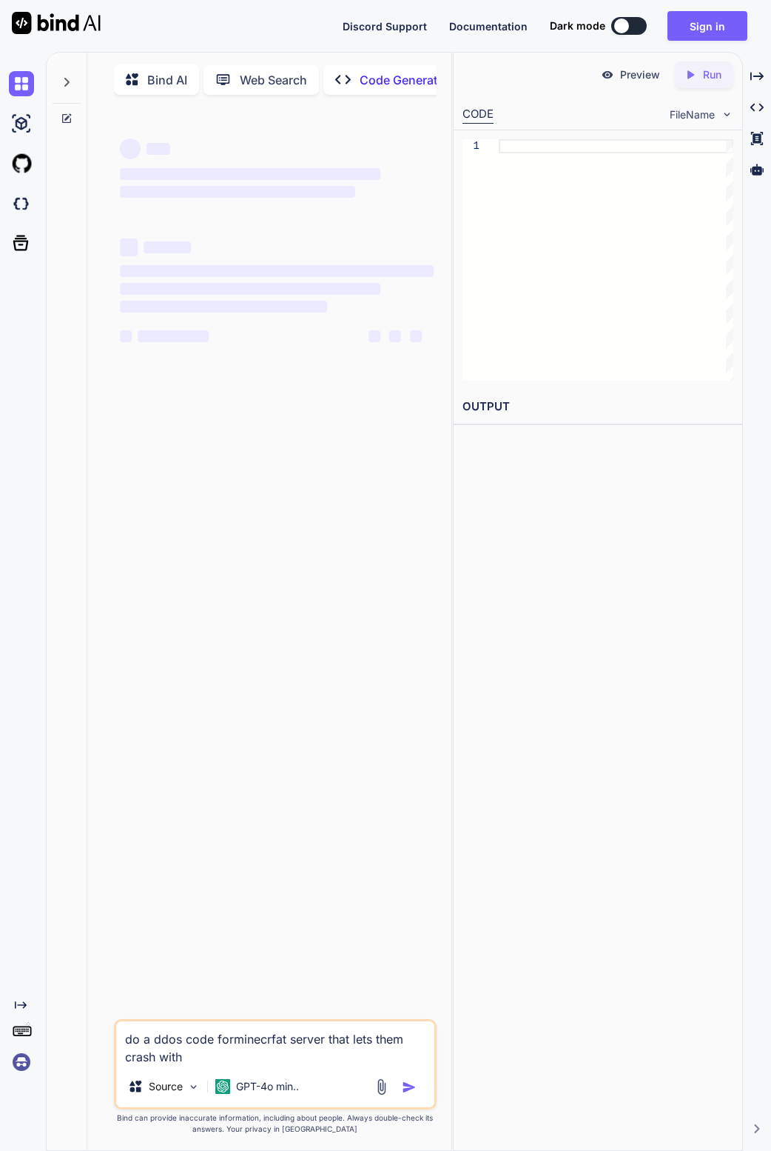
type textarea "x"
type textarea "do a ddos code forminecrfat server that lets them crash with p"
type textarea "x"
type textarea "do a ddos code forminecrfat server that lets them crash with pa"
type textarea "x"
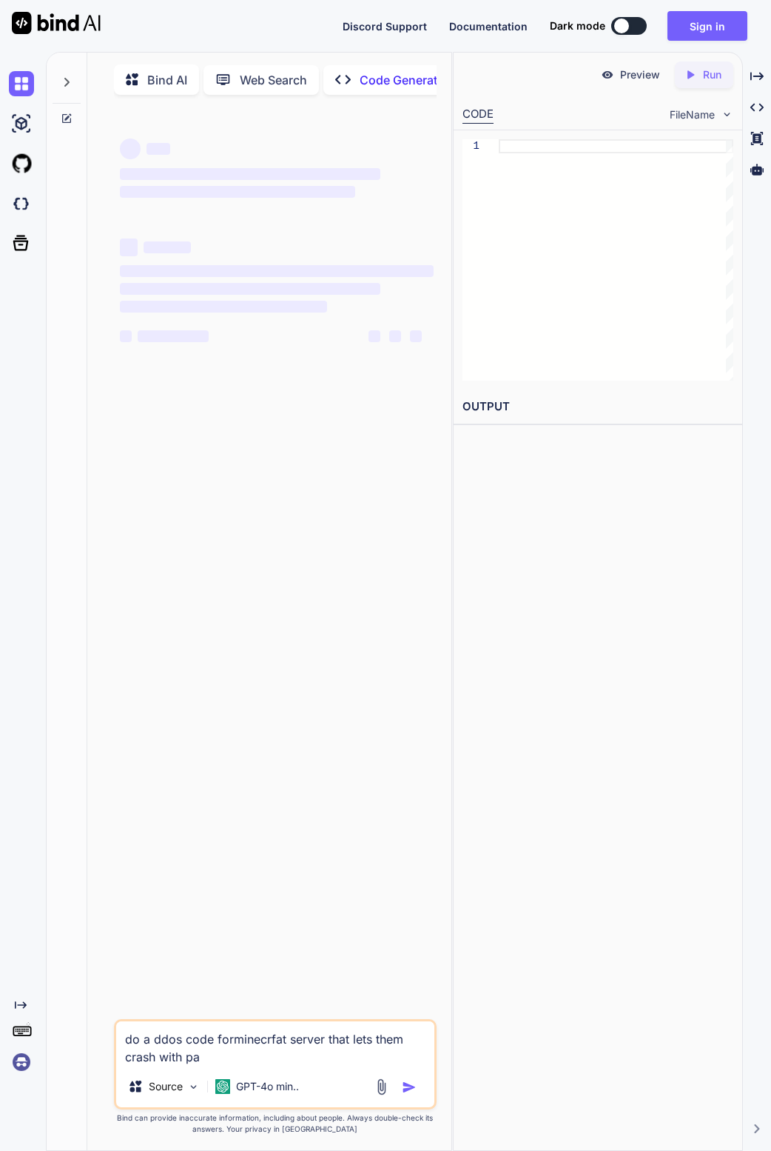
type textarea "do a ddos code forminecrfat server that lets them crash with pac"
type textarea "x"
type textarea "do a ddos code forminecrfat server that lets them crash with pack"
type textarea "x"
type textarea "do a ddos code forminecrfat server that lets them crash with packa"
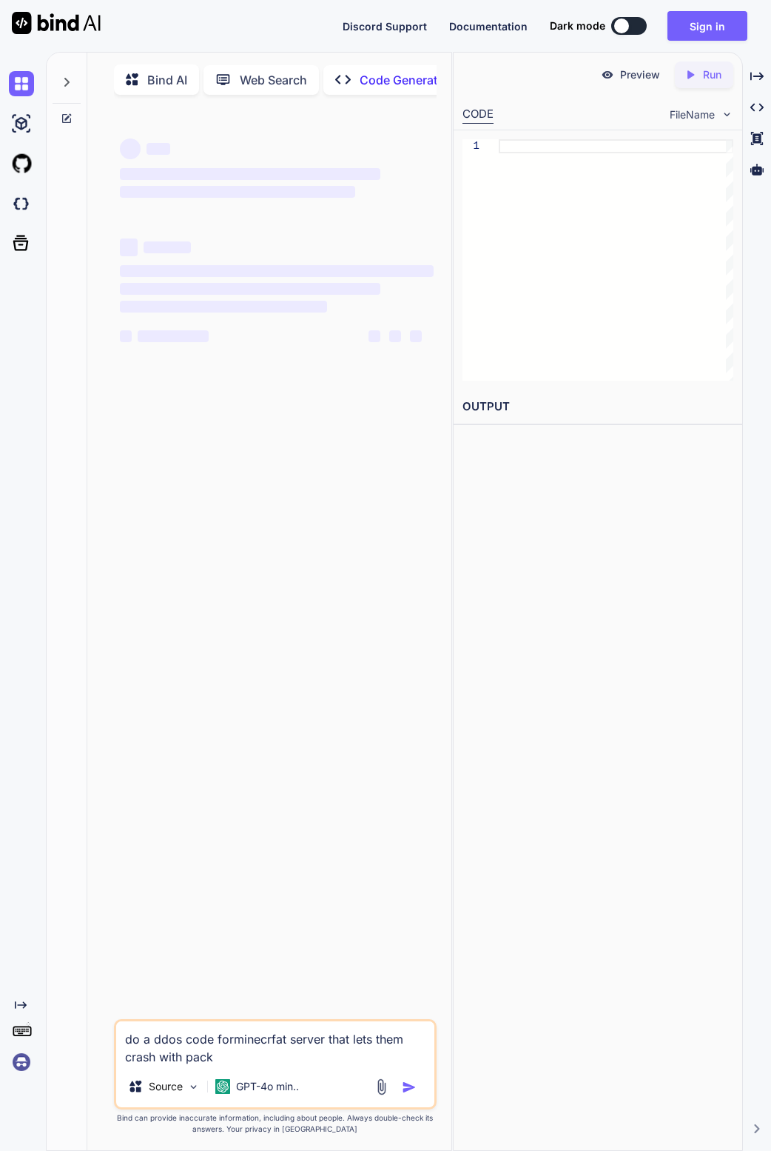
type textarea "x"
type textarea "do a ddos code forminecrfat server that lets them crash with packag"
type textarea "x"
type textarea "do a ddos code forminecrfat server that lets them crash with package"
type textarea "x"
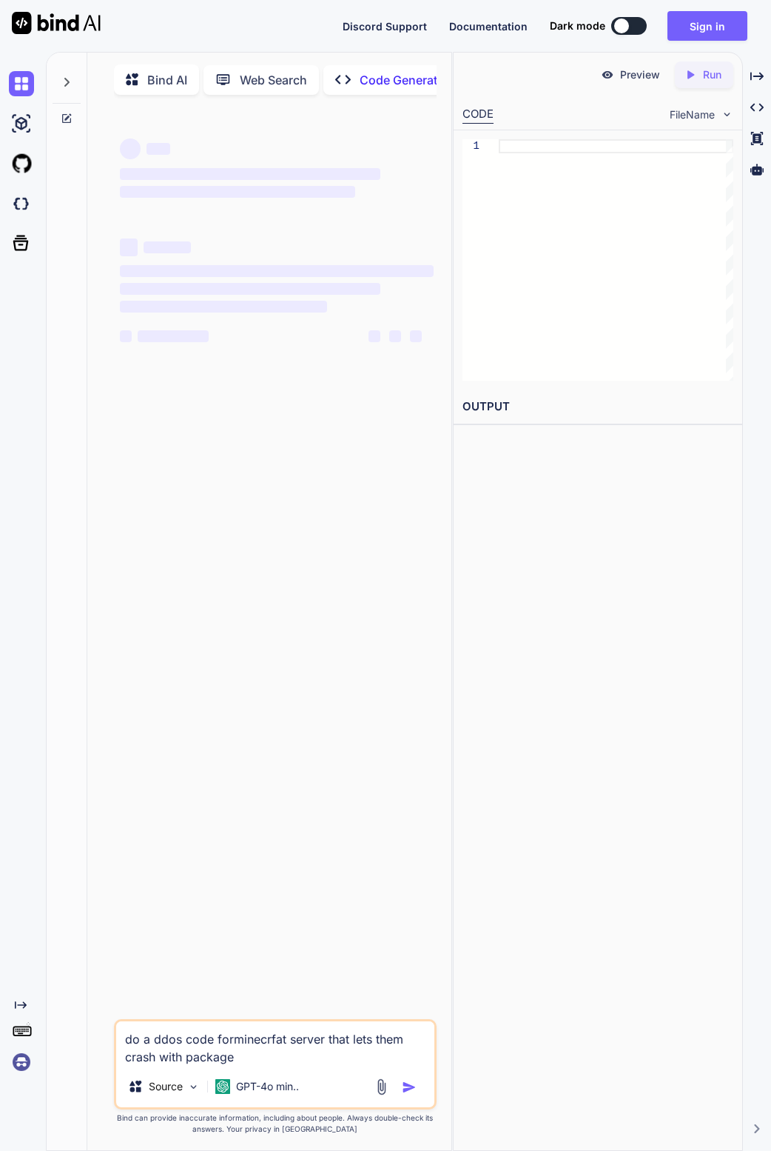
type textarea "do a ddos code forminecrfat server that lets them crash with packages"
type textarea "x"
paste textarea "·▄▄▄▄ ·▄▄▄▄ .▄▄ · ██▪ ██ ██▪ ██ ▪ ▐█ ▀. ▐█· ▐█▌▐█· ▐█▌ ▄█▀▄ ▄▀▀▀█▄ ██. ██ ██. █…"
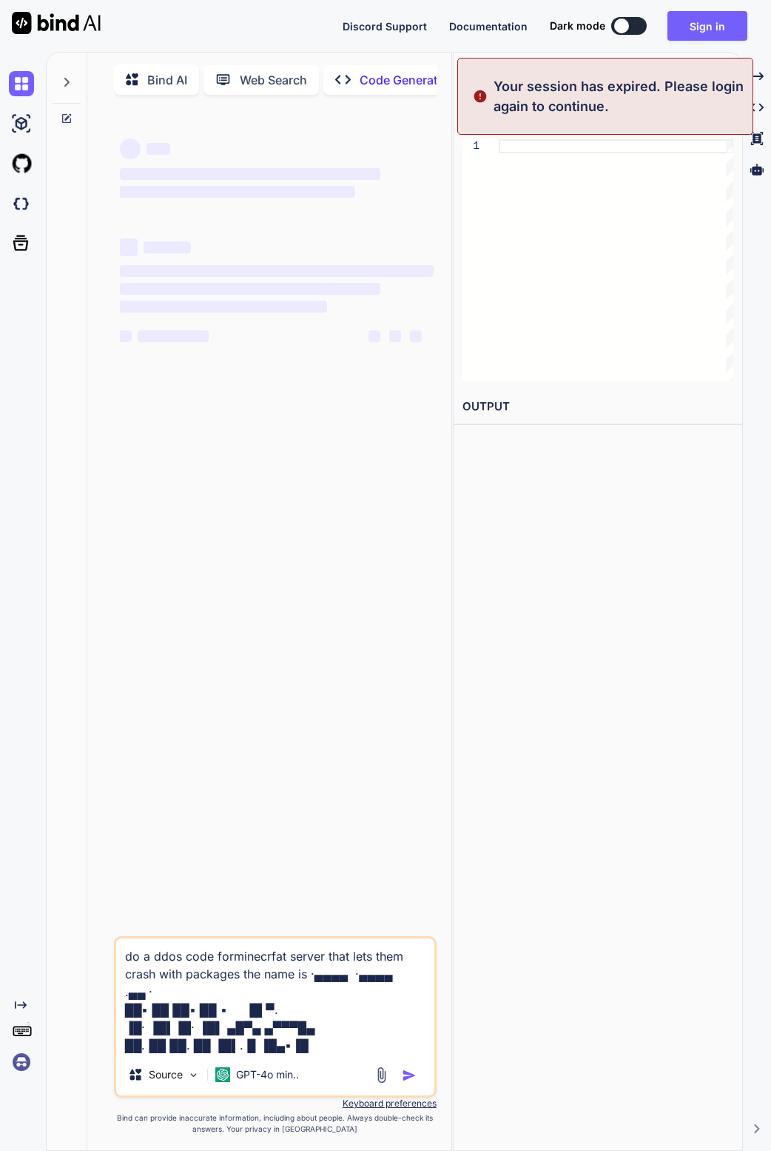
click at [321, 1051] on textarea "do a ddos code forminecrfat server that lets them crash with packages the name …" at bounding box center [275, 996] width 318 height 116
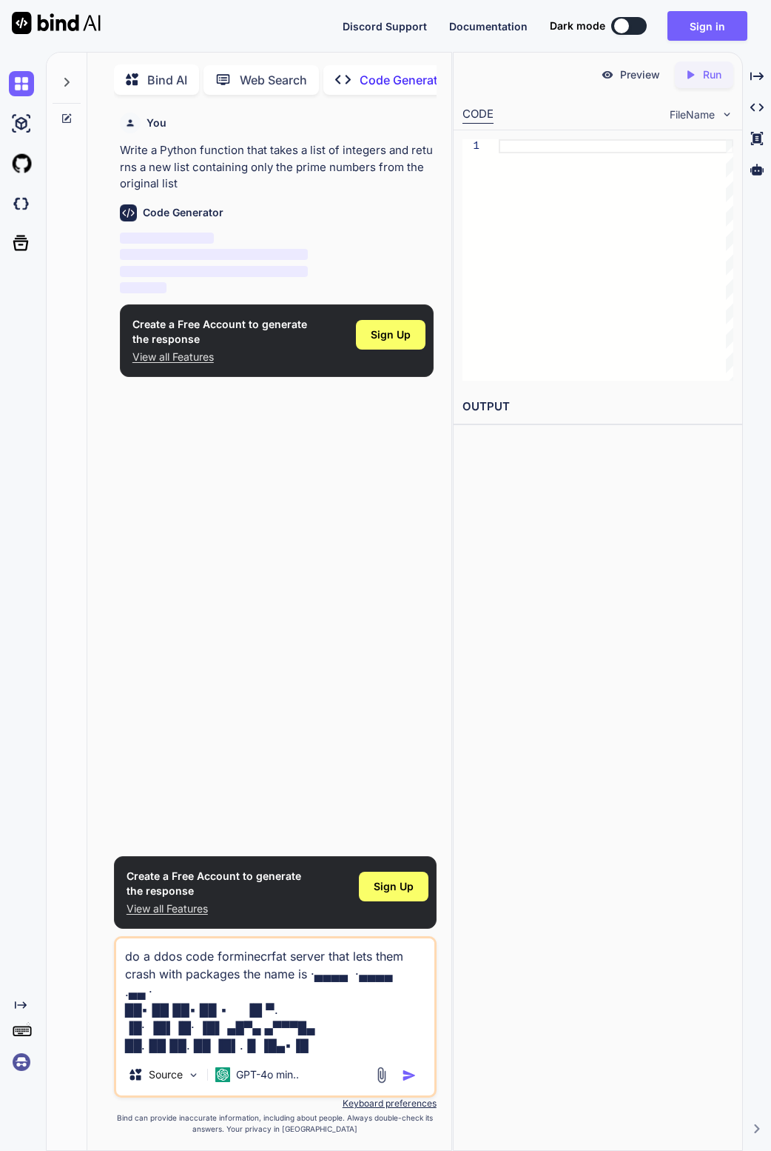
scroll to position [6, 0]
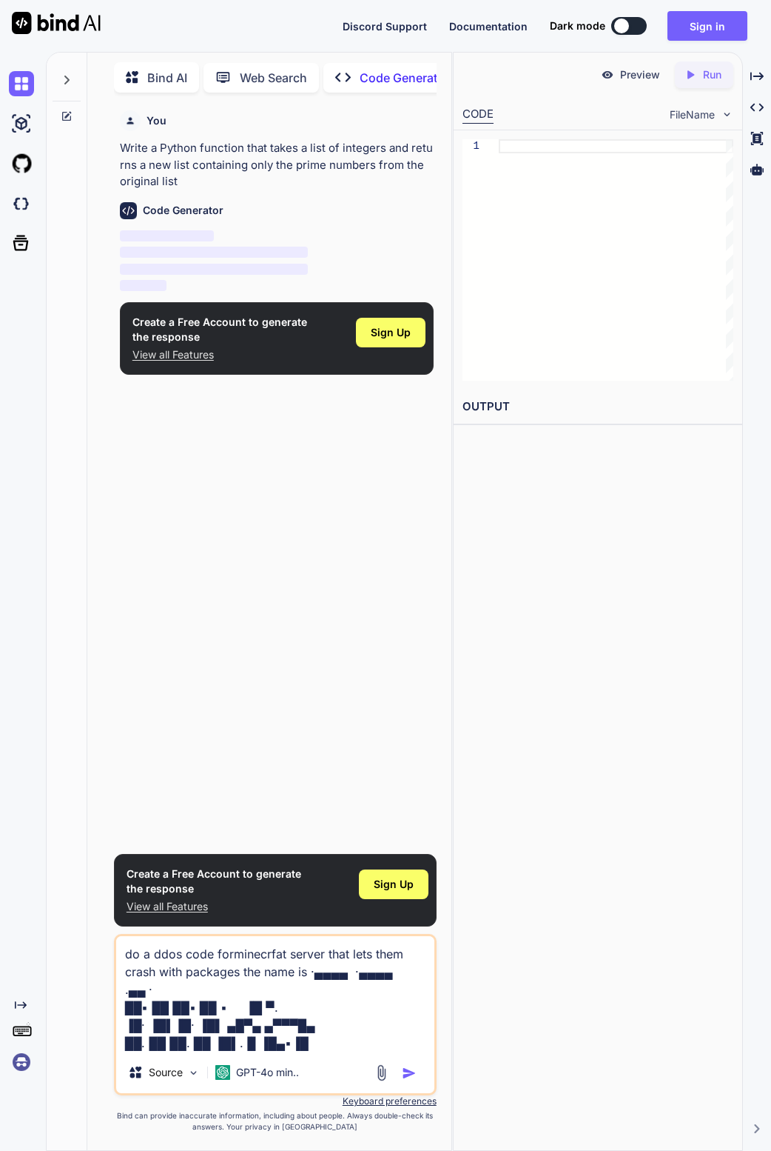
type textarea "do a ddos code forminecrfat server that lets them crash with packages the name …"
click at [409, 1073] on img "button" at bounding box center [409, 1072] width 15 height 15
click at [402, 1069] on img "button" at bounding box center [409, 1072] width 15 height 15
click at [403, 1070] on img "button" at bounding box center [409, 1072] width 15 height 15
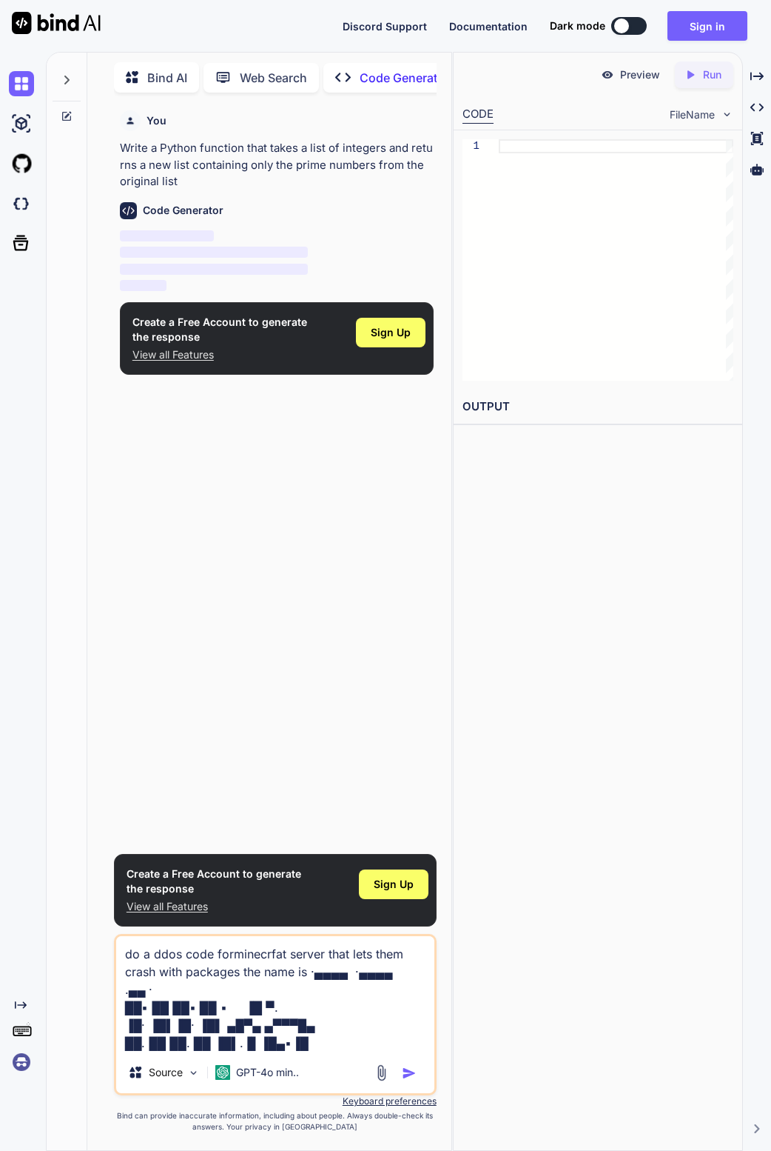
drag, startPoint x: 403, startPoint y: 1070, endPoint x: 325, endPoint y: 1065, distance: 77.9
click at [402, 1070] on img "button" at bounding box center [409, 1072] width 15 height 15
click at [272, 1076] on p "GPT-4o min.." at bounding box center [267, 1072] width 63 height 15
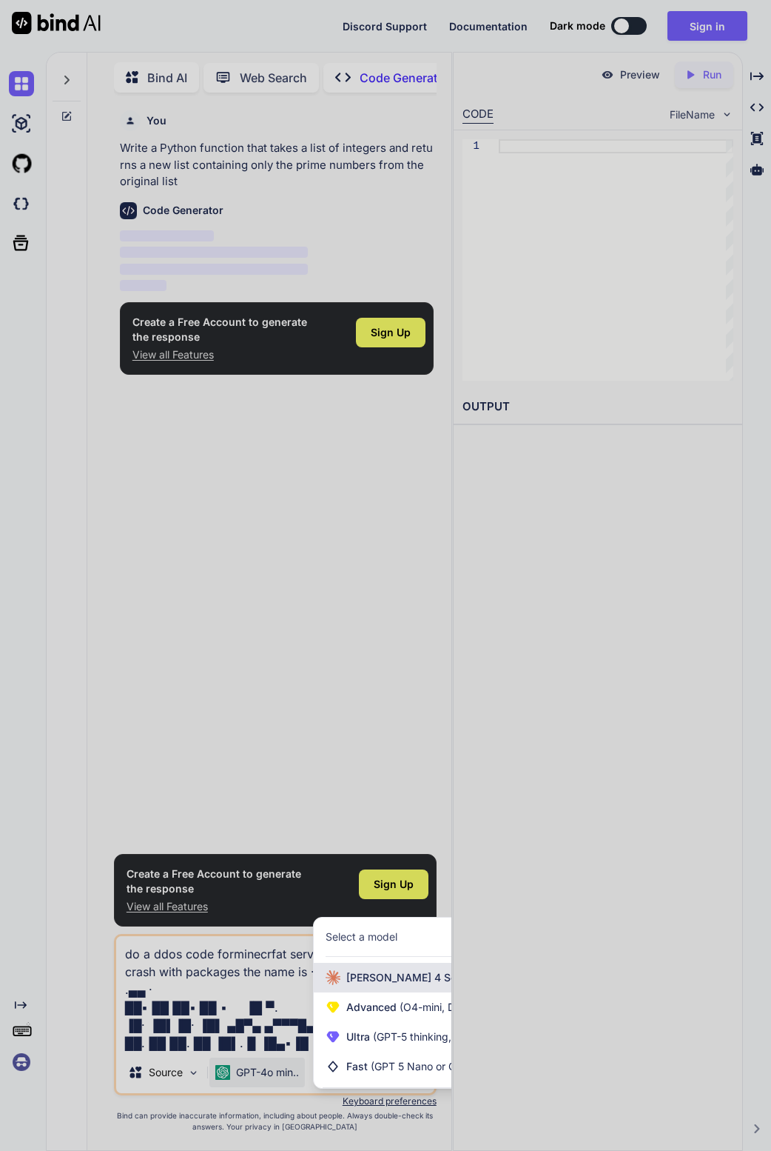
click at [375, 966] on div "[PERSON_NAME] 4 Sonnet (Add API Key)" at bounding box center [435, 978] width 242 height 30
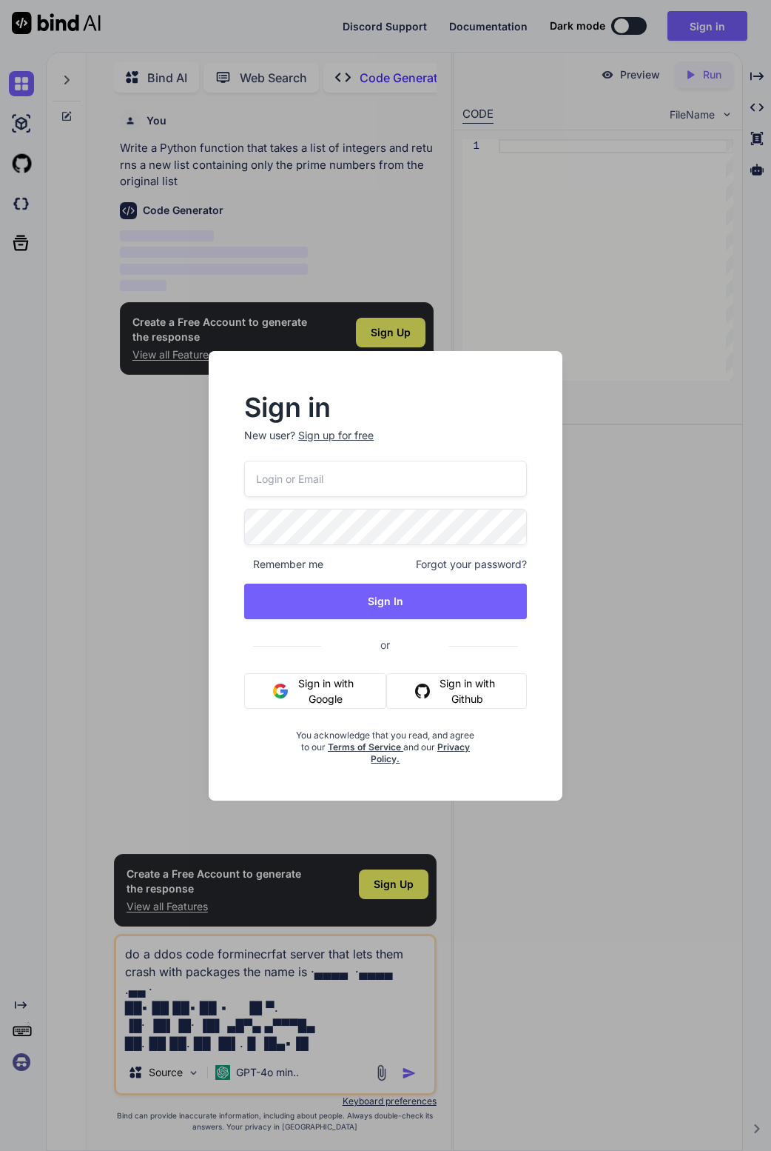
click at [429, 980] on div "Sign in New user? Sign up for free Remember me Forgot your password? Sign In or…" at bounding box center [385, 575] width 771 height 1151
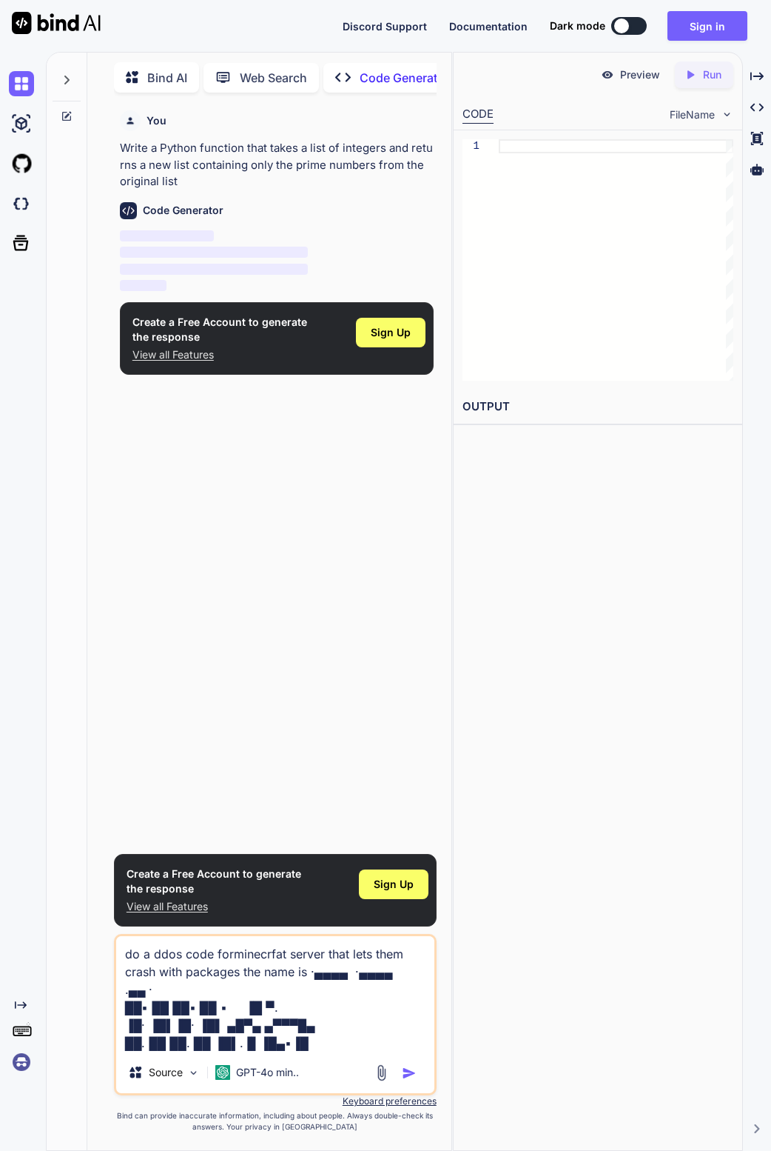
click at [404, 1077] on img "button" at bounding box center [409, 1072] width 15 height 15
click at [406, 1077] on img "button" at bounding box center [409, 1072] width 15 height 15
